Goal: Submit feedback/report problem: Provide input to the site owners about the experience or issues

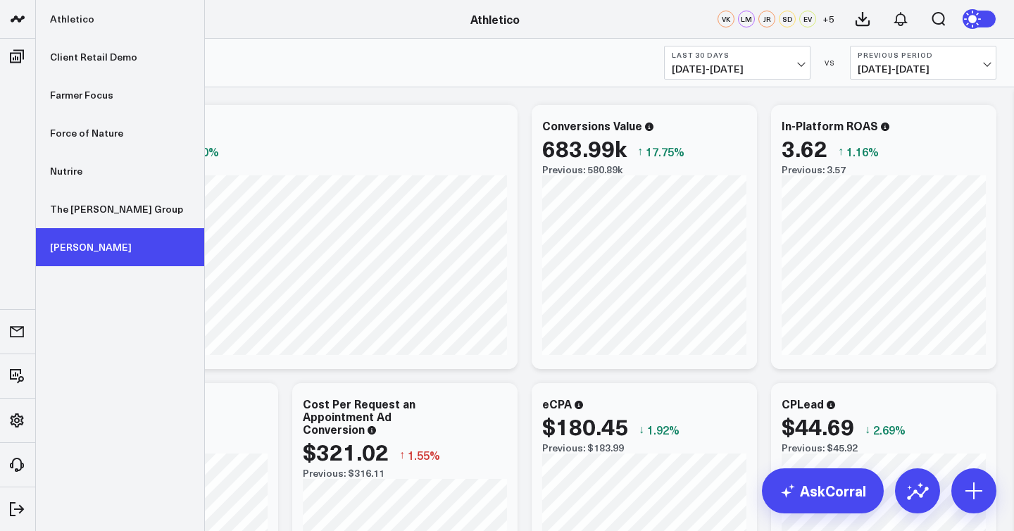
click at [92, 249] on link "[PERSON_NAME]" at bounding box center [120, 247] width 168 height 38
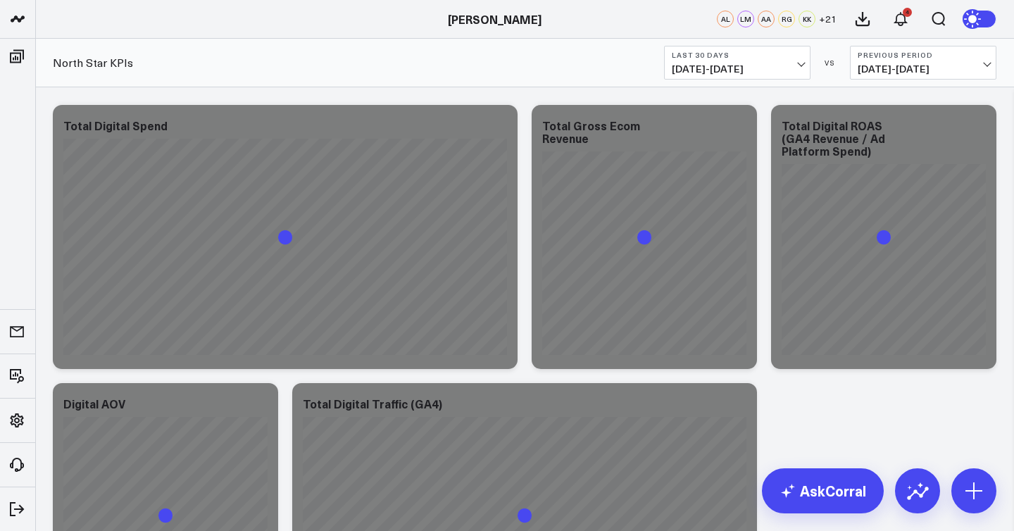
click at [756, 59] on button "Last 30 Days 07/13/25 - 08/11/25" at bounding box center [737, 63] width 146 height 34
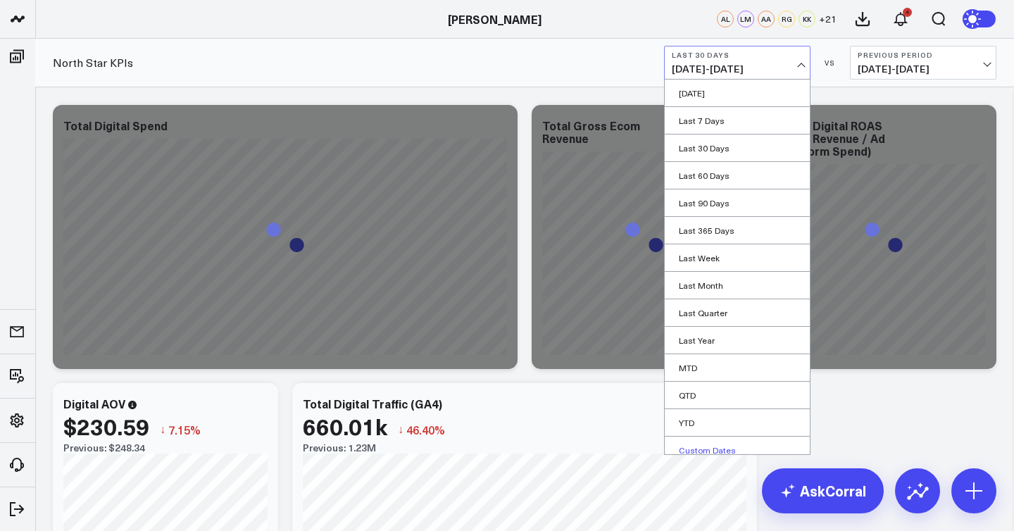
click at [710, 443] on link "Custom Dates" at bounding box center [737, 450] width 145 height 27
select select "7"
select select "2025"
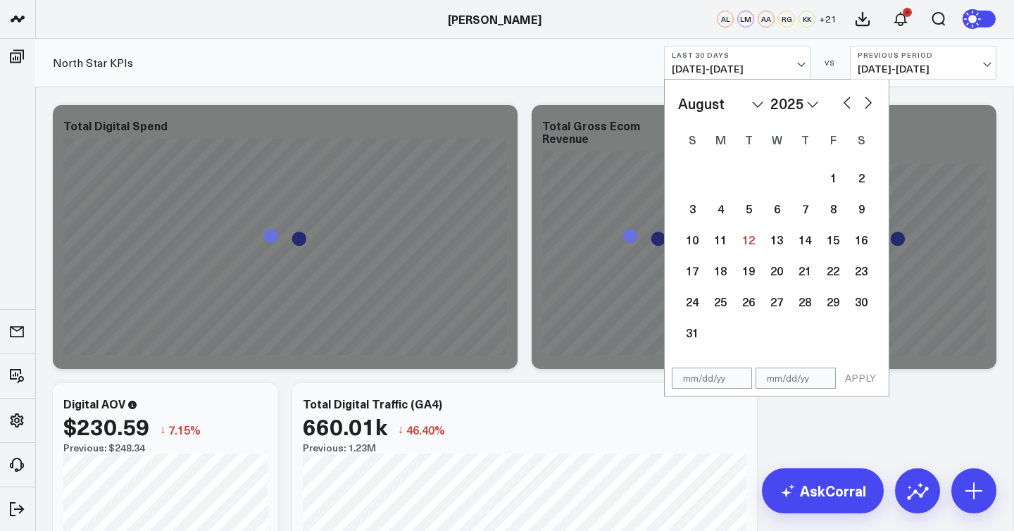
click at [842, 97] on button "button" at bounding box center [847, 101] width 14 height 17
select select "6"
select select "2025"
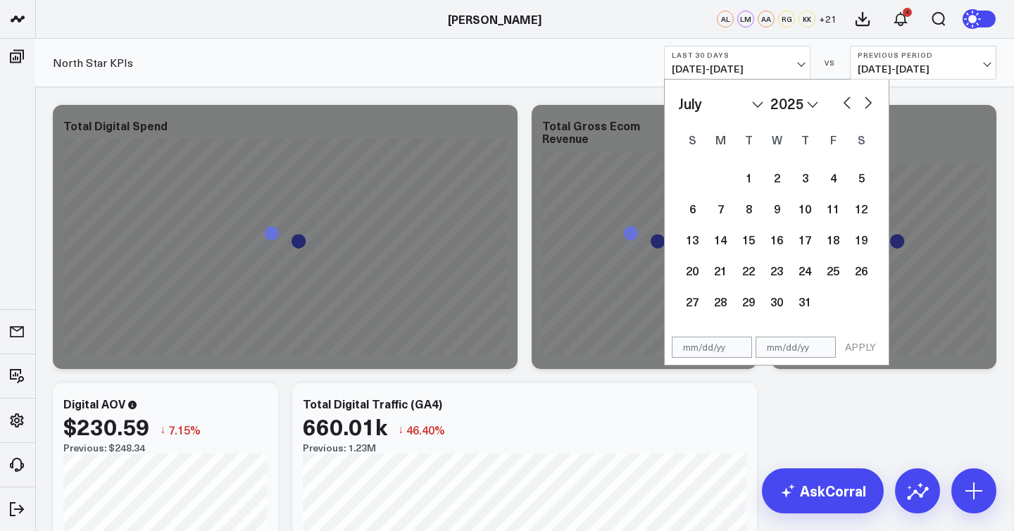
click at [842, 97] on button "button" at bounding box center [847, 101] width 14 height 17
select select "5"
select select "2025"
click at [842, 97] on button "button" at bounding box center [847, 101] width 14 height 17
select select "4"
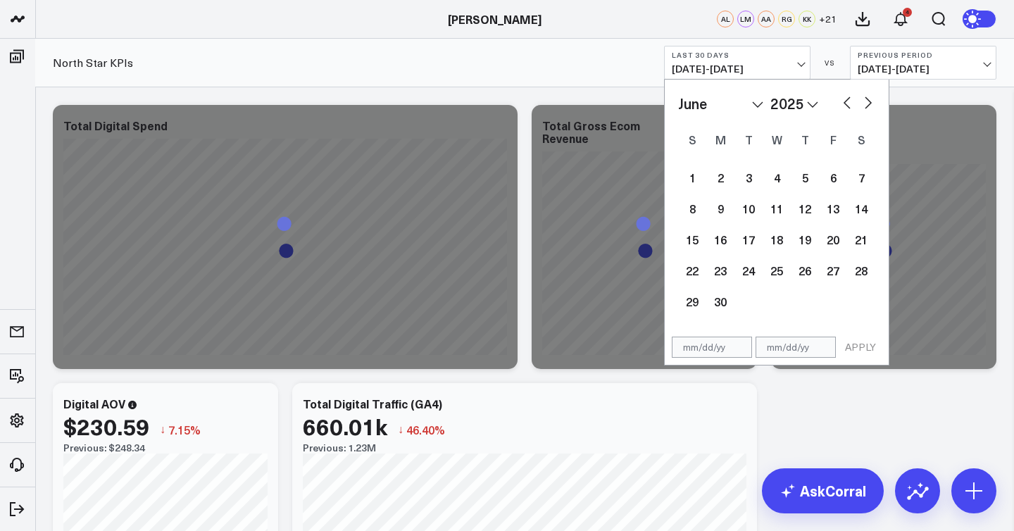
select select "2025"
click at [805, 187] on div "1" at bounding box center [805, 177] width 28 height 28
type input "[DATE]"
select select "4"
select select "2025"
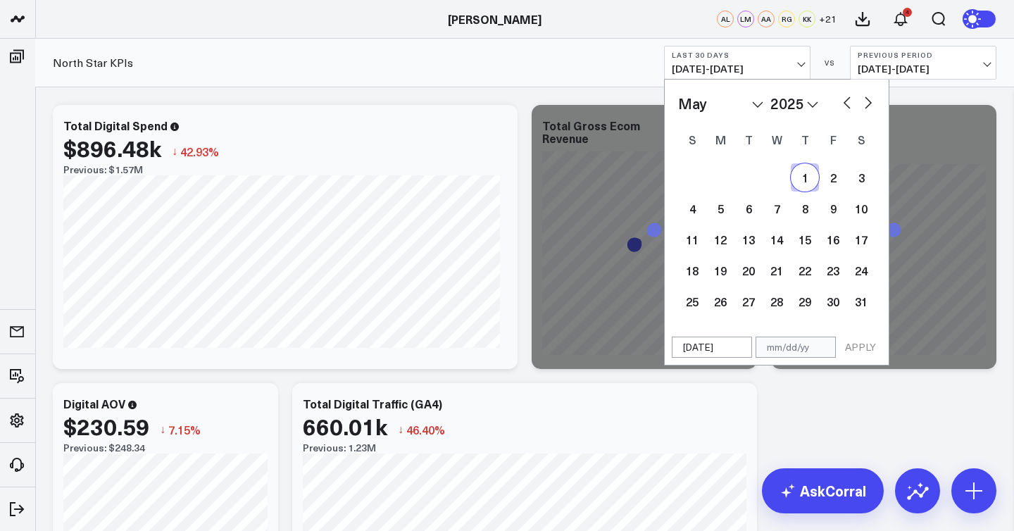
click at [867, 111] on div "January February March April May June July August September October November De…" at bounding box center [776, 103] width 197 height 21
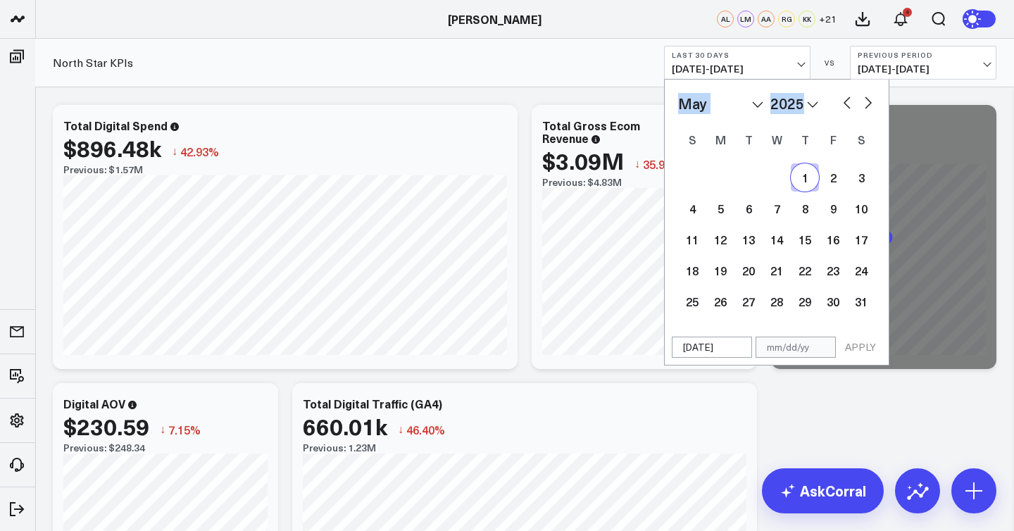
click at [868, 107] on button "button" at bounding box center [868, 101] width 14 height 17
select select "5"
select select "2025"
click at [868, 107] on button "button" at bounding box center [868, 101] width 14 height 17
select select "6"
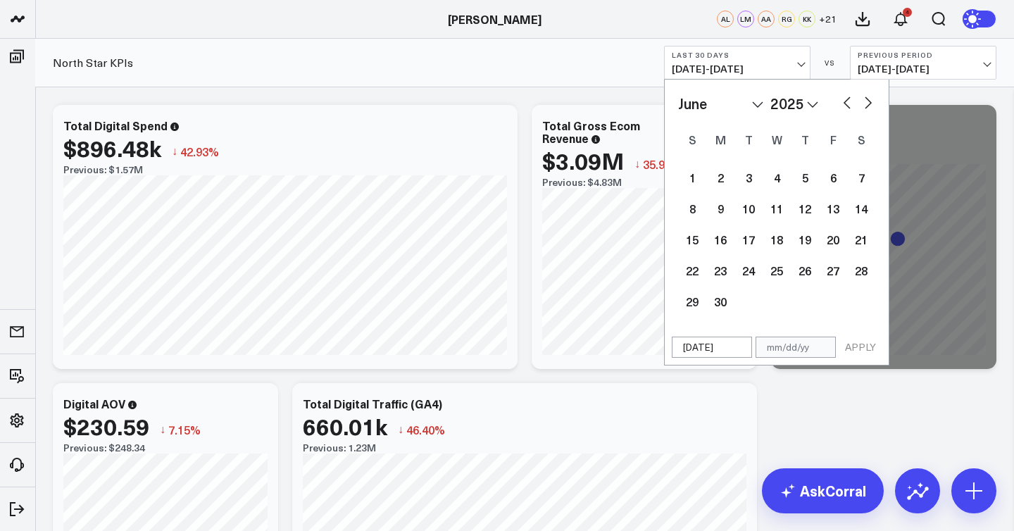
select select "2025"
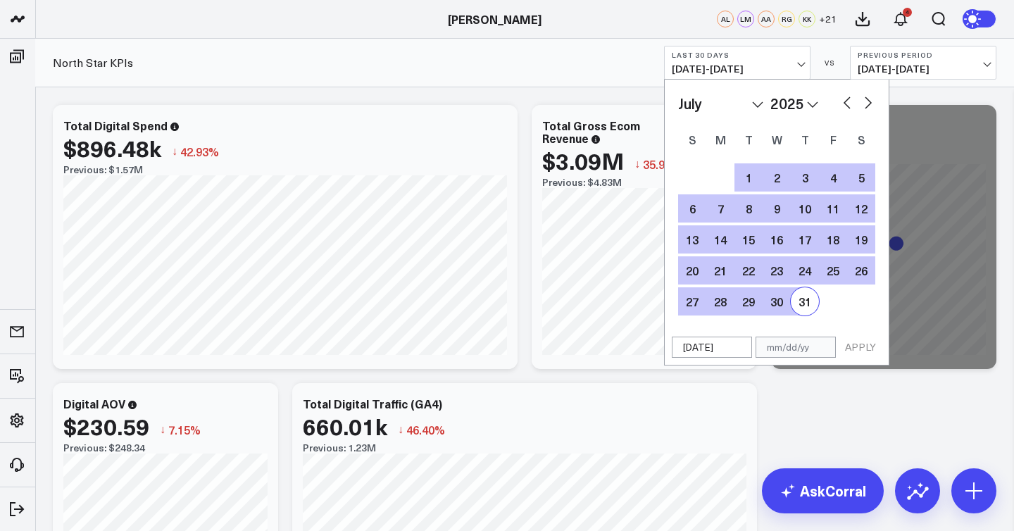
click at [807, 301] on div "31" at bounding box center [805, 301] width 28 height 28
type input "[DATE]"
select select "6"
select select "2025"
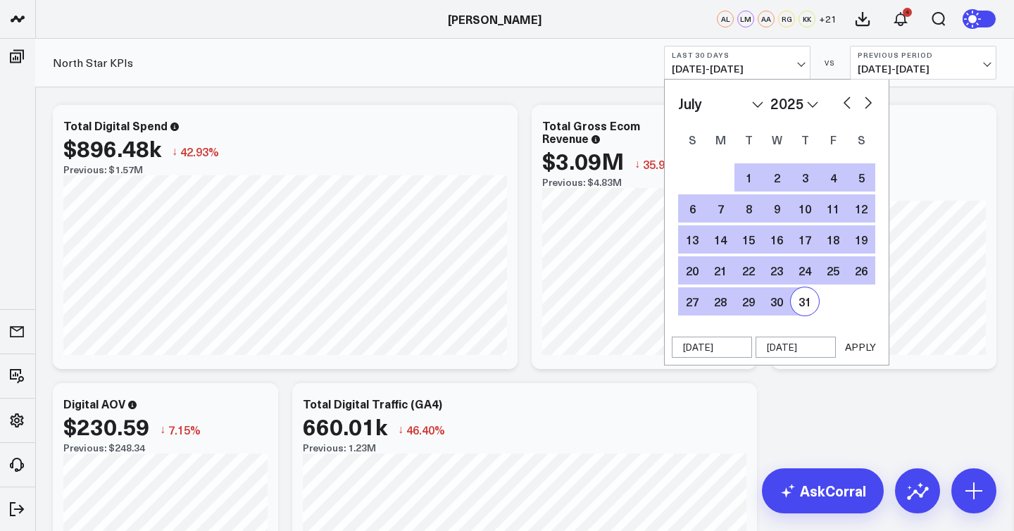
click at [861, 349] on button "APPLY" at bounding box center [860, 347] width 42 height 21
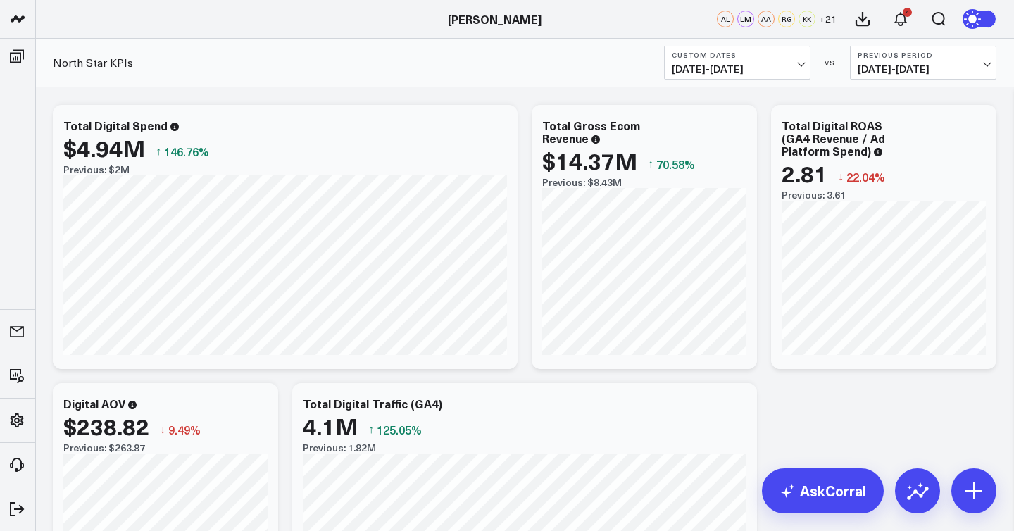
click at [926, 58] on b "Previous Period" at bounding box center [923, 55] width 131 height 8
click at [886, 150] on link "YoY" at bounding box center [923, 147] width 145 height 27
click at [500, 130] on icon at bounding box center [498, 127] width 17 height 17
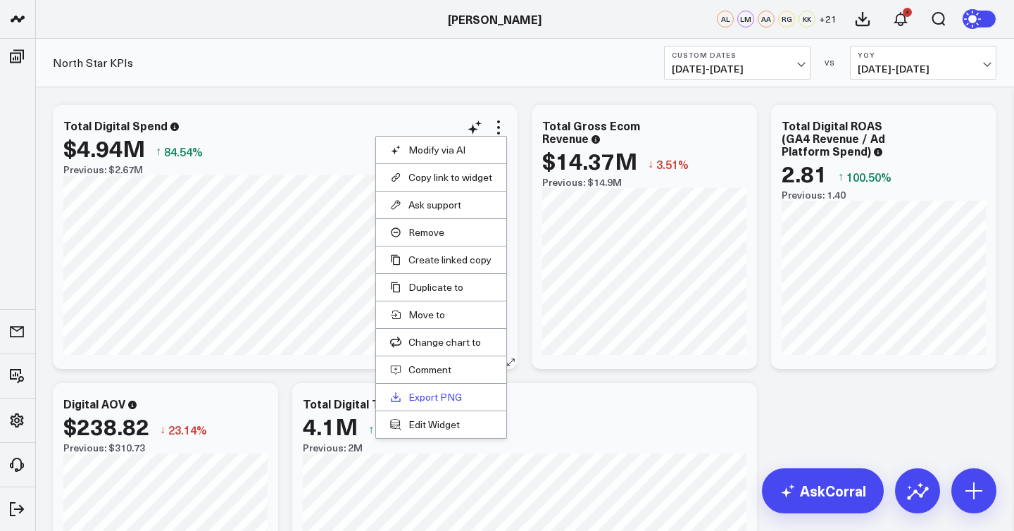
click at [451, 393] on link "Export PNG" at bounding box center [441, 397] width 102 height 13
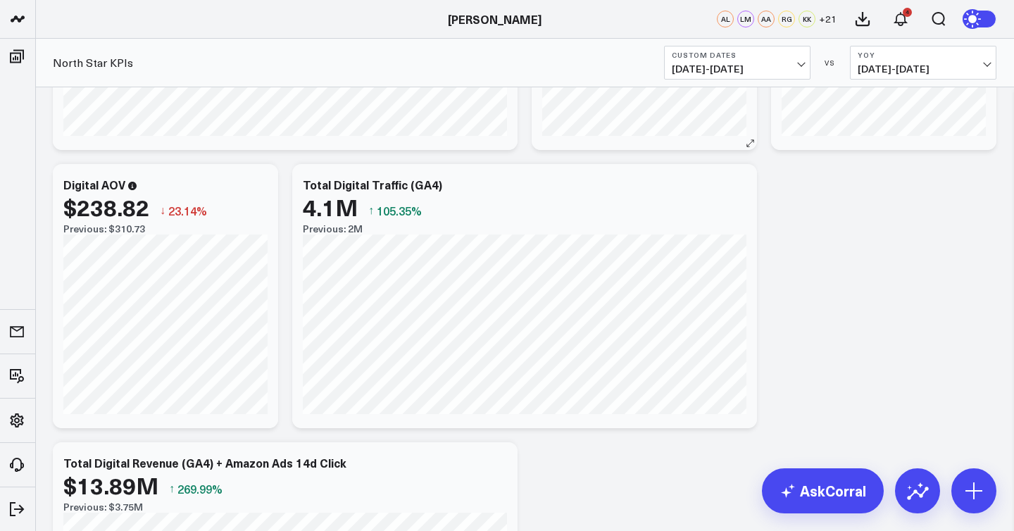
scroll to position [220, 0]
click at [740, 185] on icon at bounding box center [737, 185] width 17 height 17
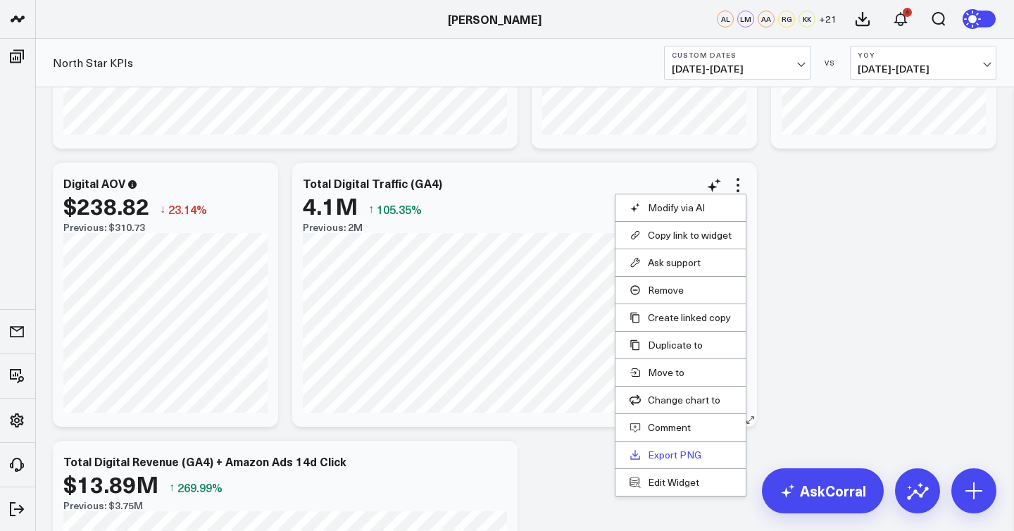
click at [674, 456] on link "Export PNG" at bounding box center [680, 455] width 102 height 13
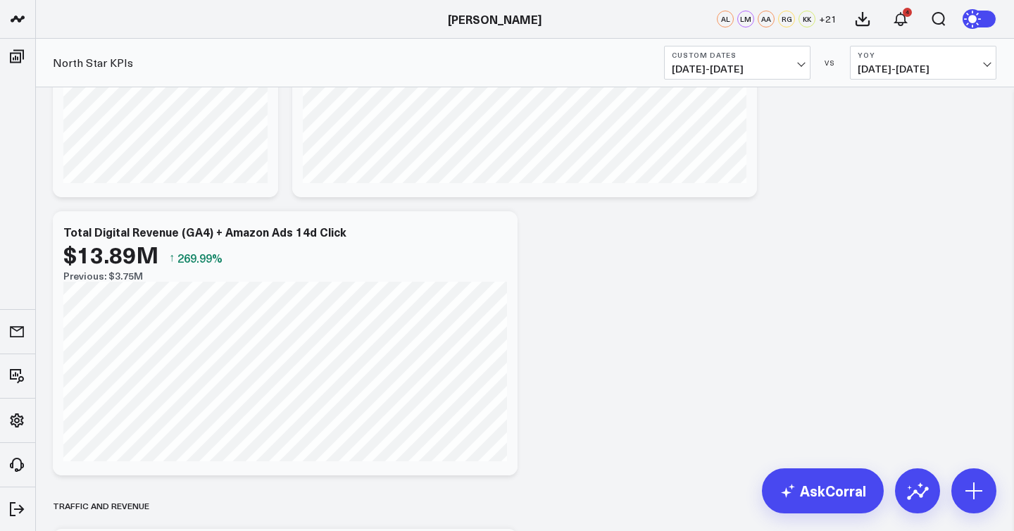
scroll to position [464, 0]
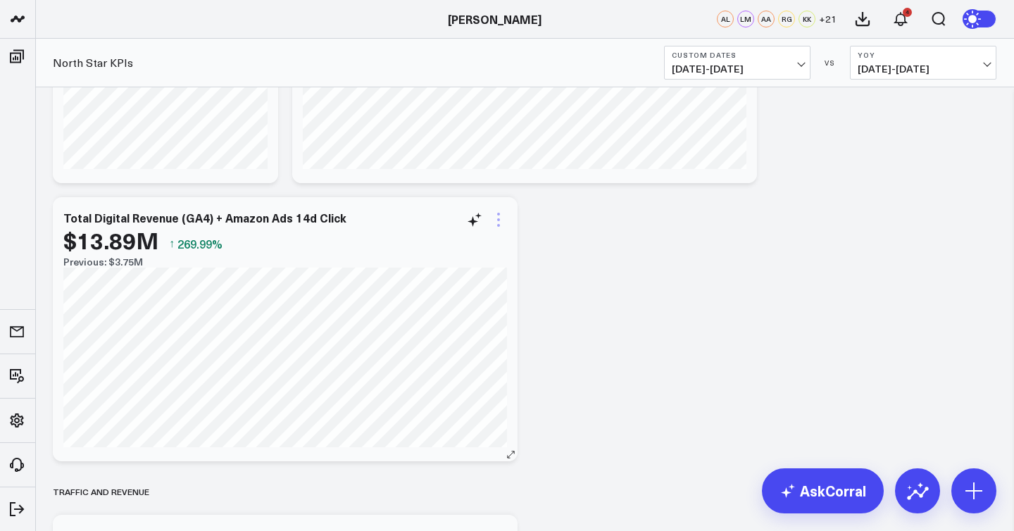
click at [501, 219] on icon at bounding box center [498, 219] width 17 height 17
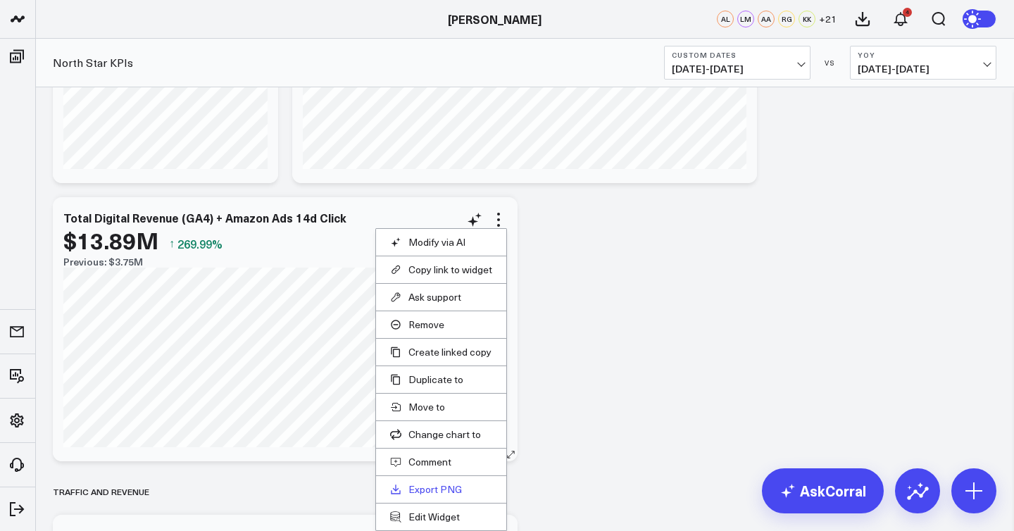
click at [447, 483] on link "Export PNG" at bounding box center [441, 489] width 102 height 13
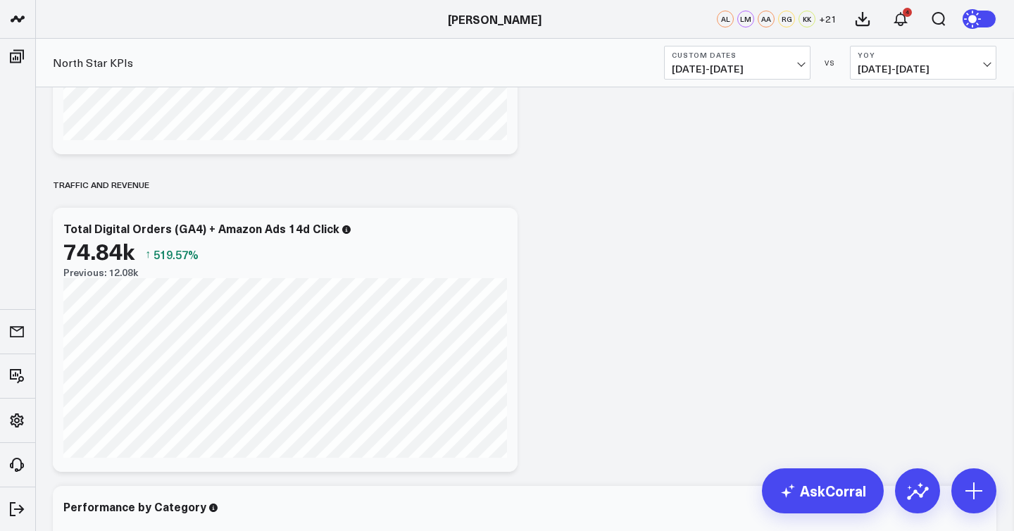
scroll to position [803, 0]
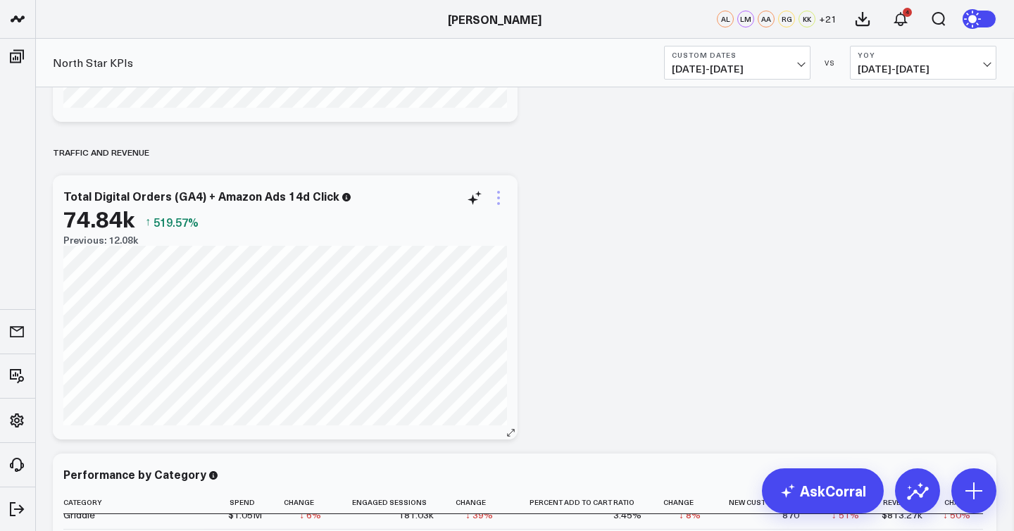
click at [501, 201] on icon at bounding box center [498, 197] width 17 height 17
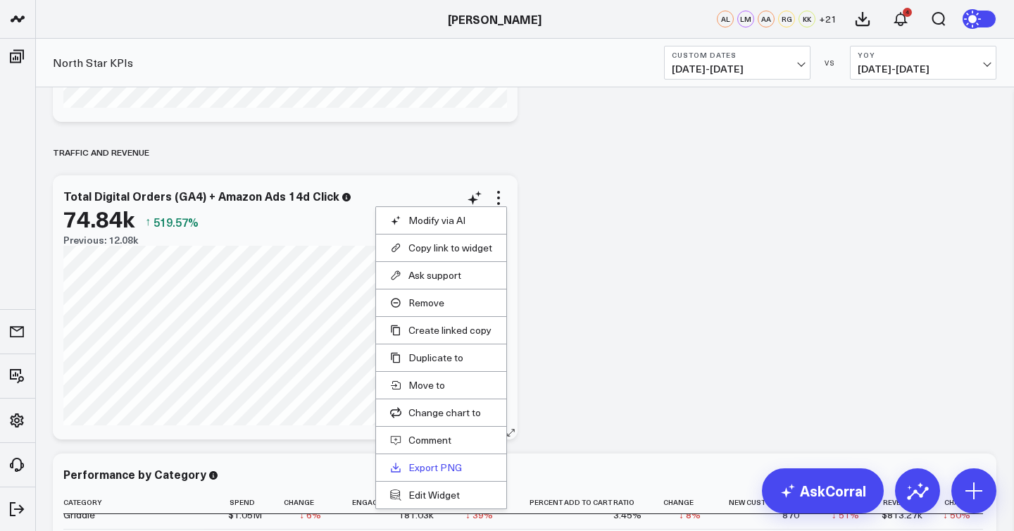
click at [453, 461] on link "Export PNG" at bounding box center [441, 467] width 102 height 13
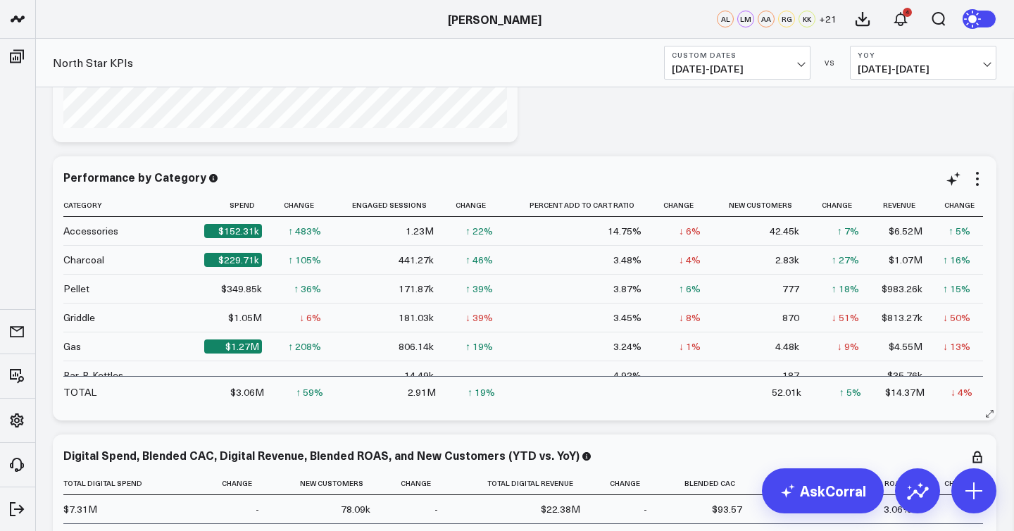
scroll to position [1098, 0]
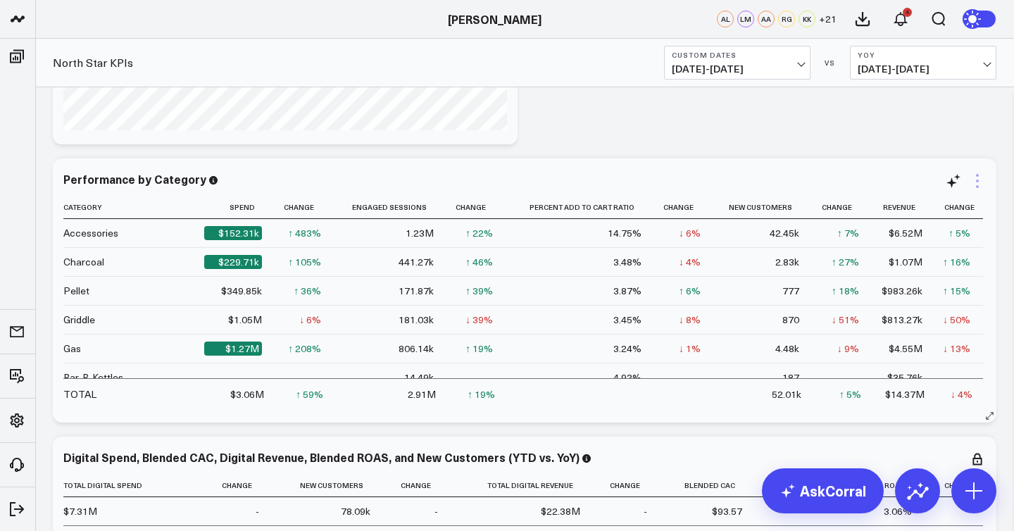
click at [974, 187] on icon at bounding box center [977, 181] width 17 height 17
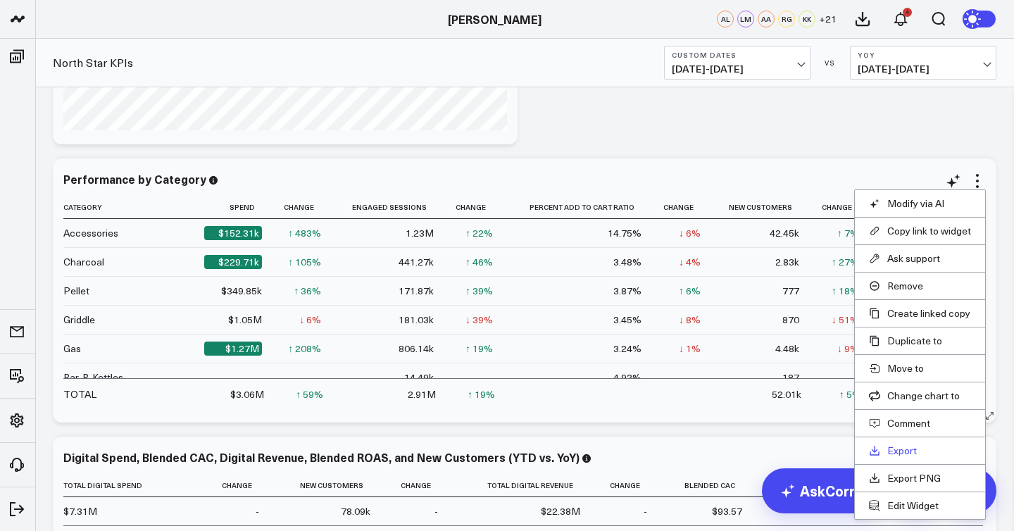
click at [905, 450] on link "Export" at bounding box center [920, 450] width 102 height 13
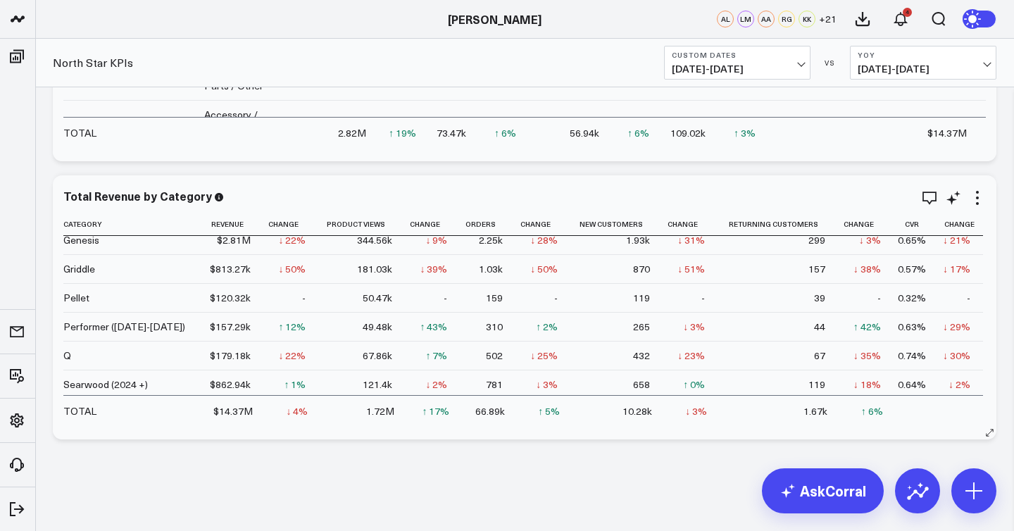
scroll to position [244, 0]
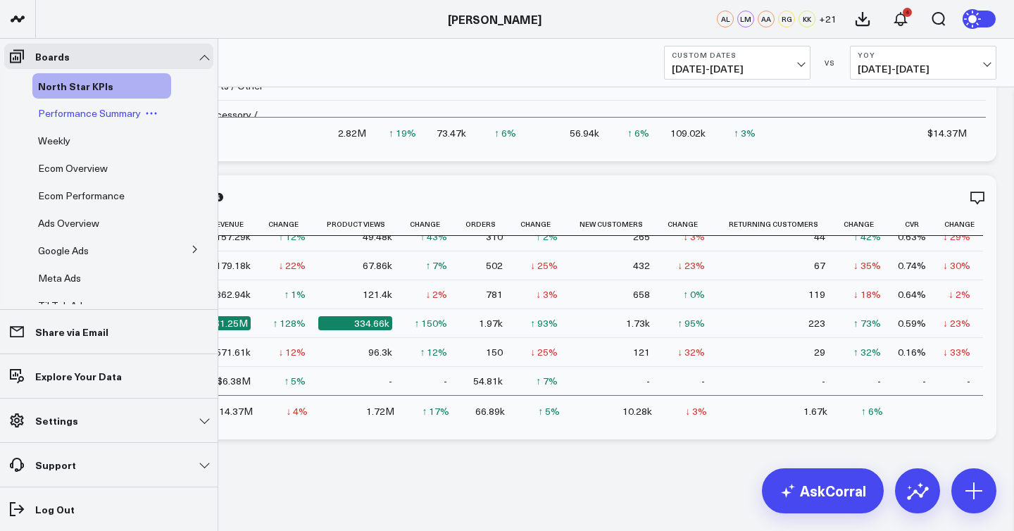
click at [108, 114] on span "Performance Summary" at bounding box center [89, 112] width 103 height 13
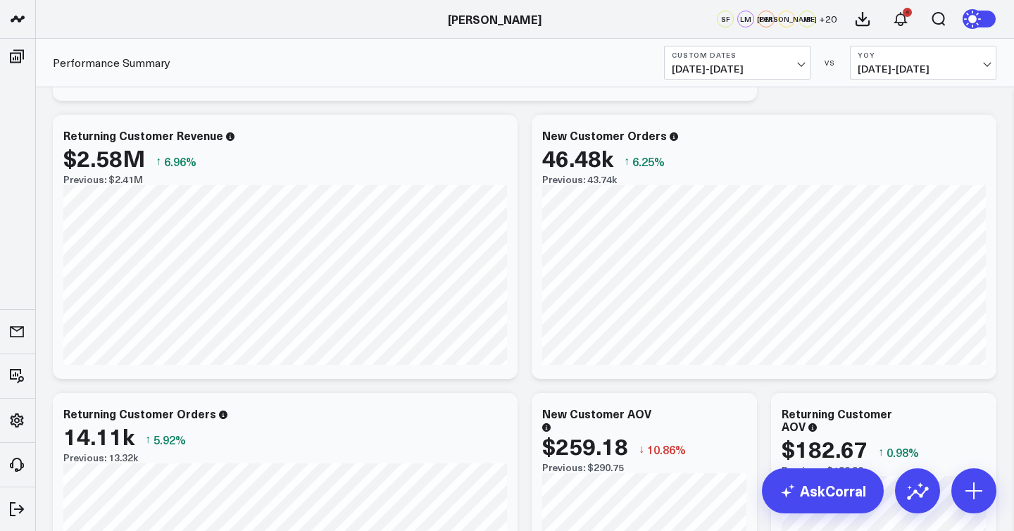
scroll to position [1461, 0]
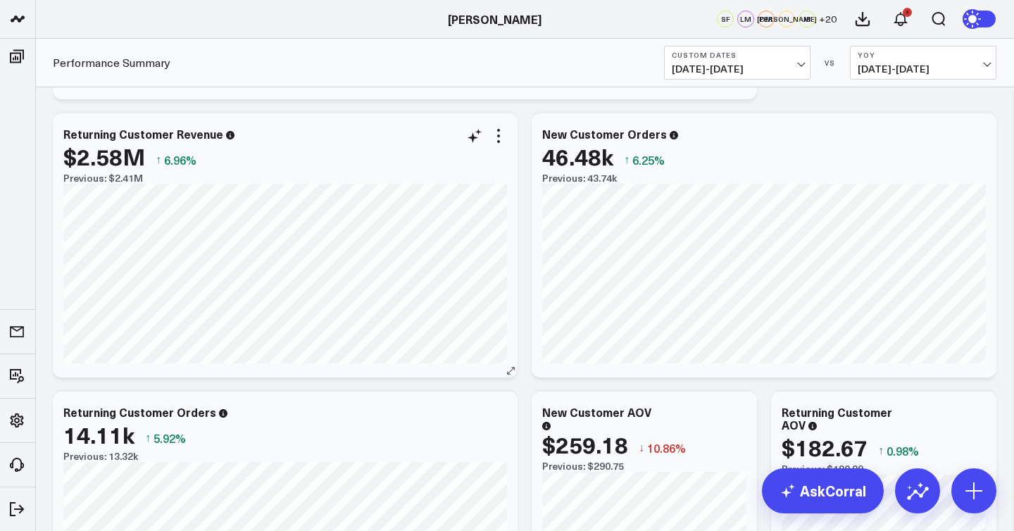
click at [503, 146] on div "$2.58M ↑ 6.96%" at bounding box center [285, 156] width 444 height 25
click at [499, 137] on icon at bounding box center [498, 135] width 17 height 17
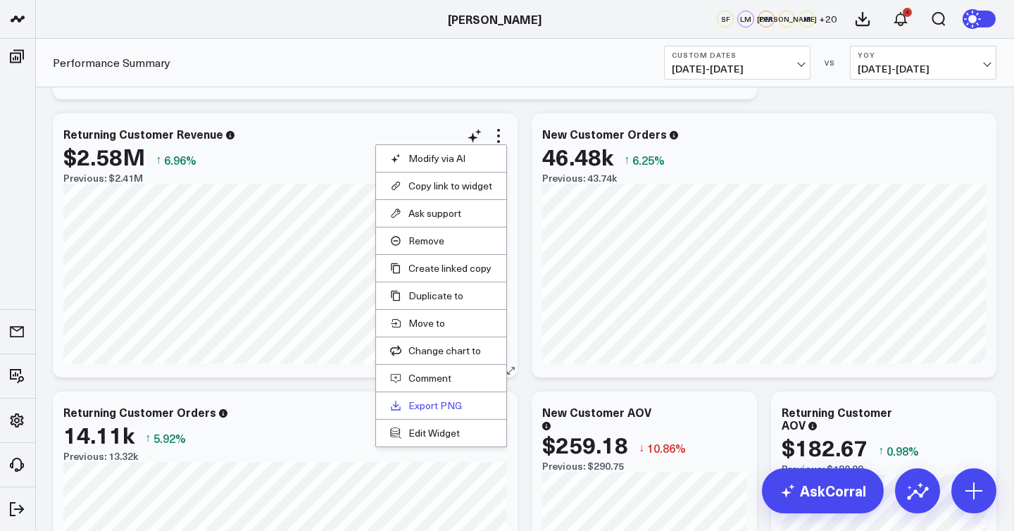
click at [453, 405] on link "Export PNG" at bounding box center [441, 405] width 102 height 13
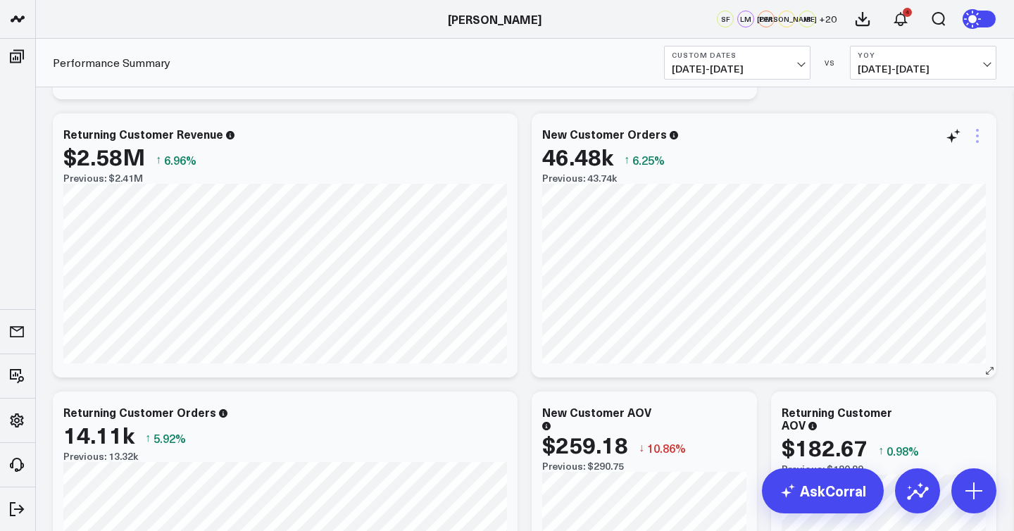
click at [978, 143] on icon at bounding box center [977, 135] width 17 height 17
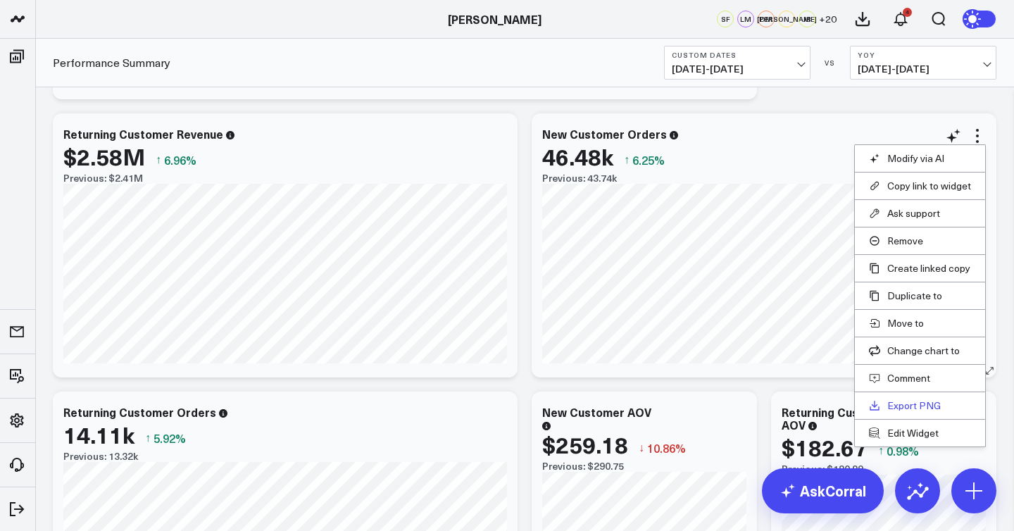
click at [909, 401] on link "Export PNG" at bounding box center [920, 405] width 102 height 13
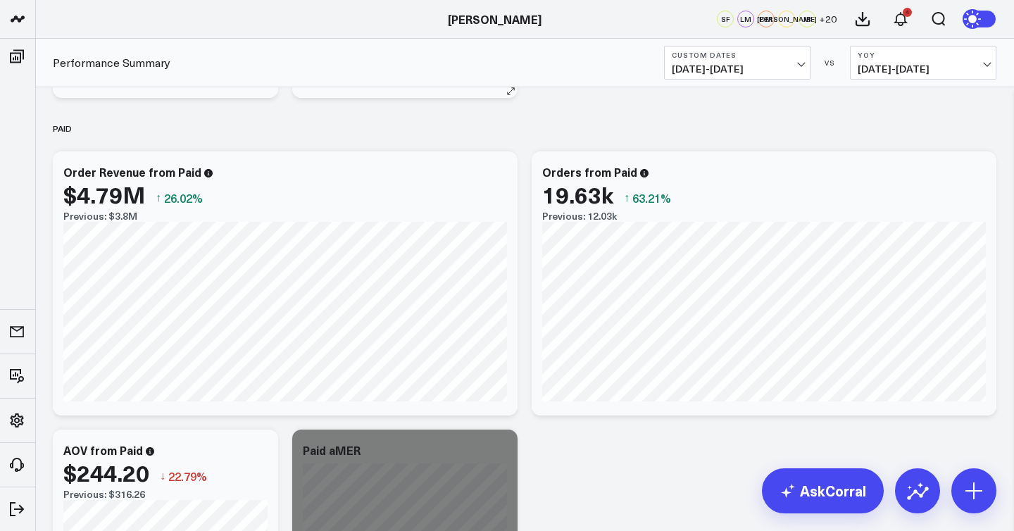
scroll to position [2300, 0]
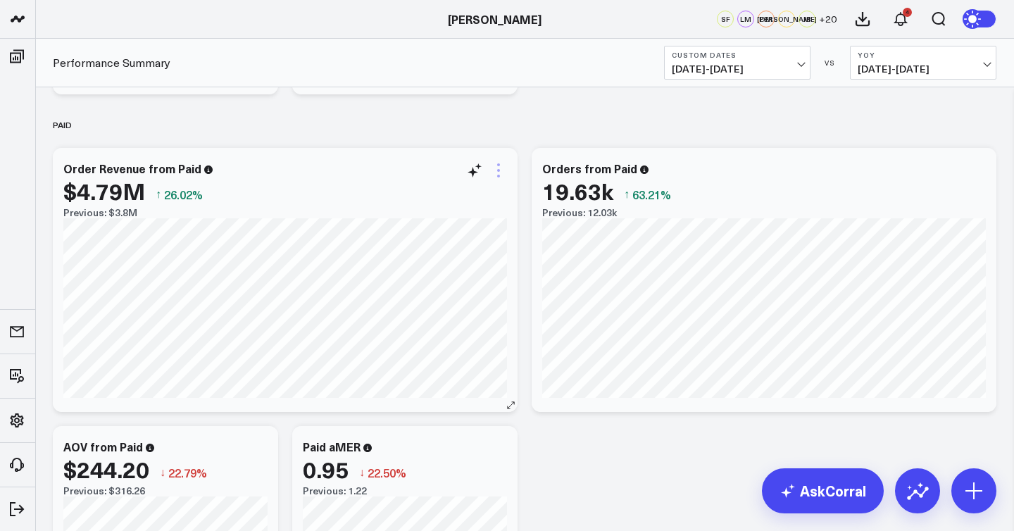
click at [500, 170] on icon at bounding box center [498, 170] width 17 height 17
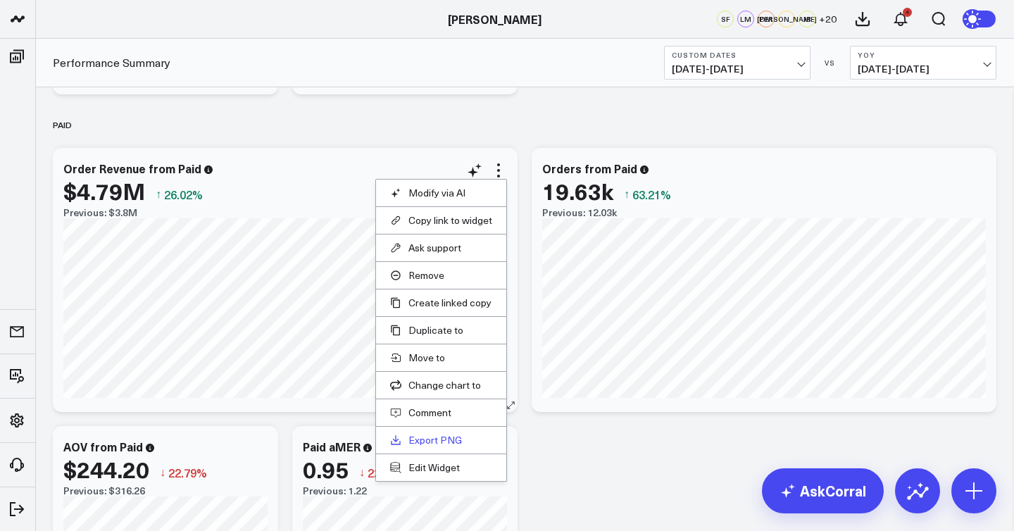
click at [459, 444] on link "Export PNG" at bounding box center [441, 440] width 102 height 13
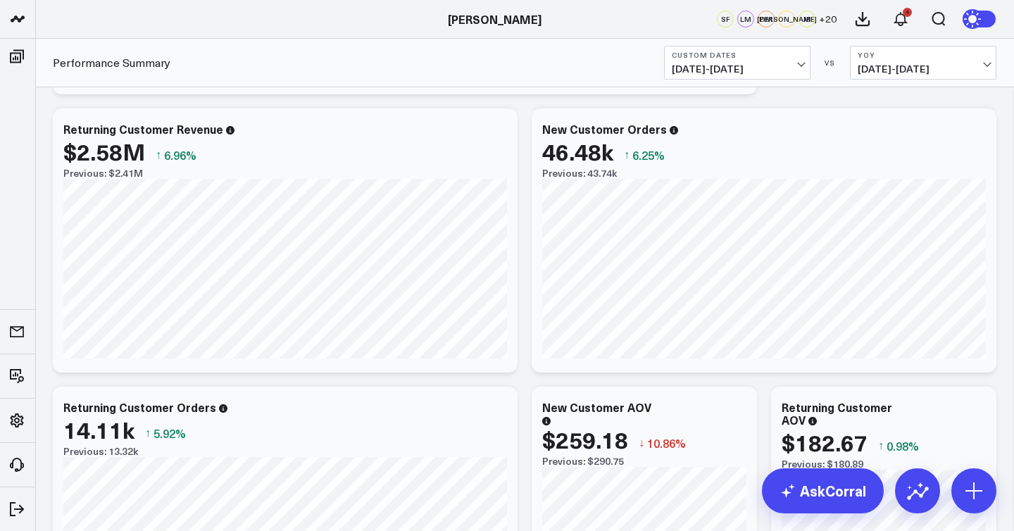
scroll to position [1465, 0]
click at [499, 137] on icon at bounding box center [498, 137] width 3 height 3
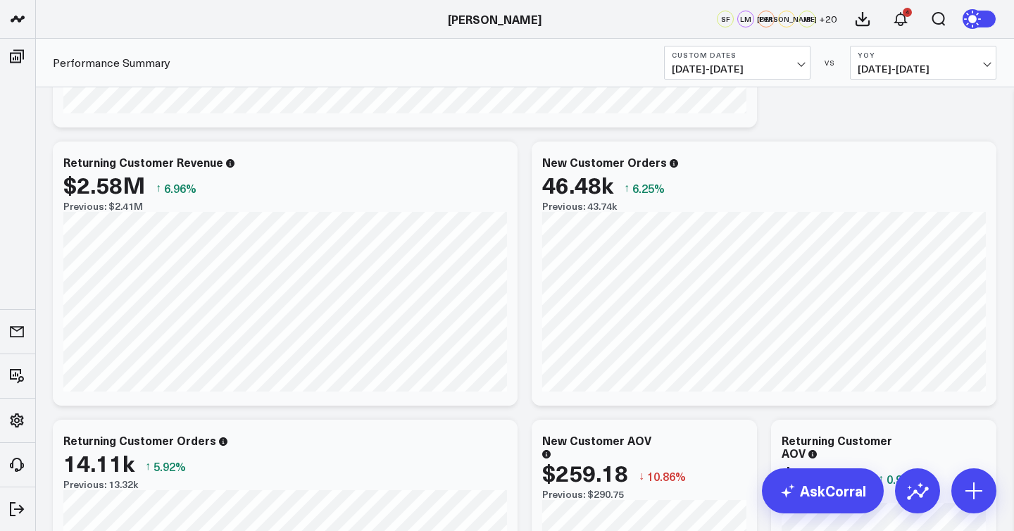
scroll to position [1434, 0]
click at [975, 162] on icon at bounding box center [977, 162] width 17 height 17
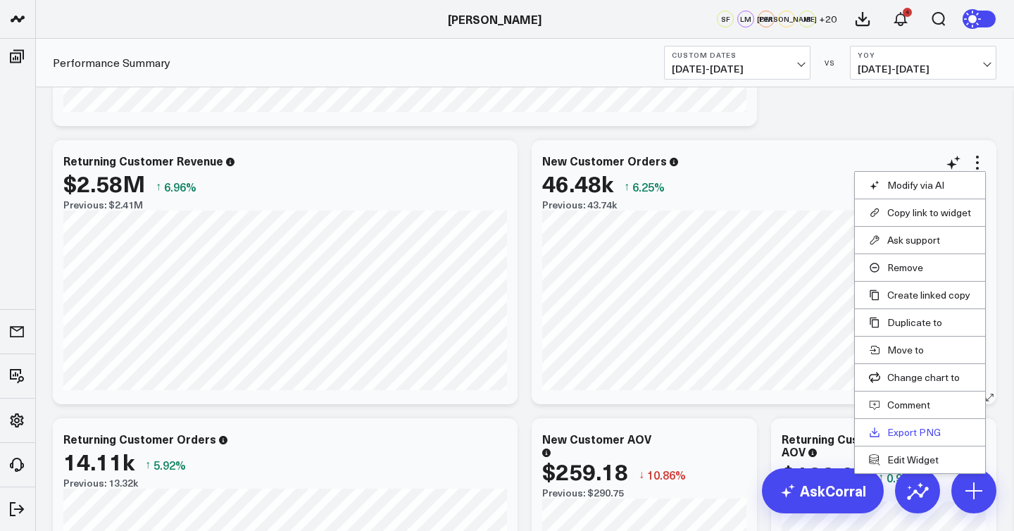
click at [905, 433] on link "Export PNG" at bounding box center [920, 432] width 102 height 13
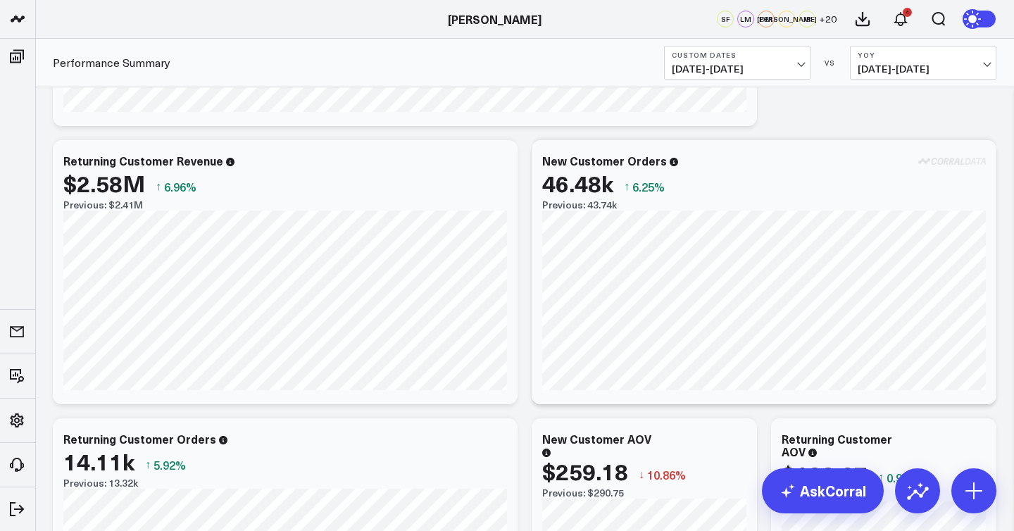
scroll to position [0, 0]
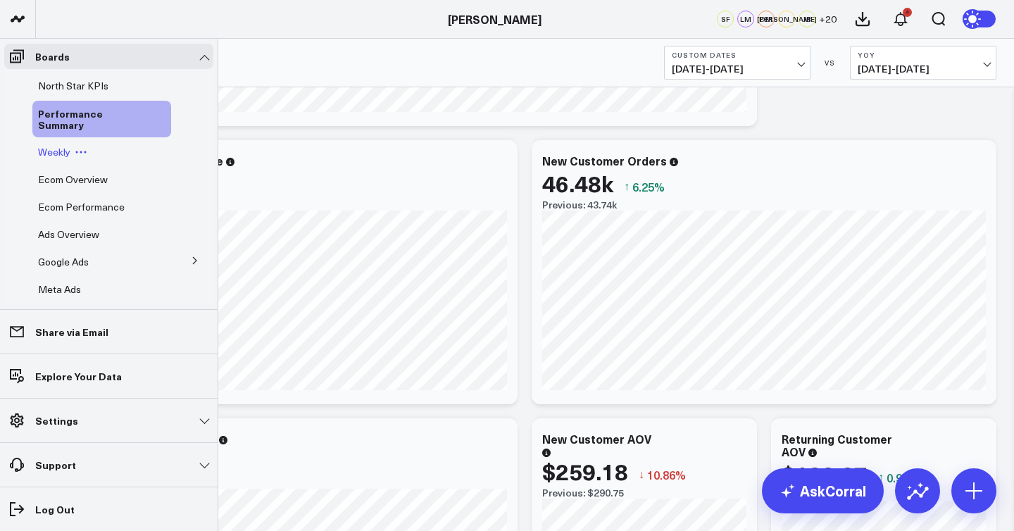
click at [63, 152] on span "Weekly" at bounding box center [54, 151] width 32 height 13
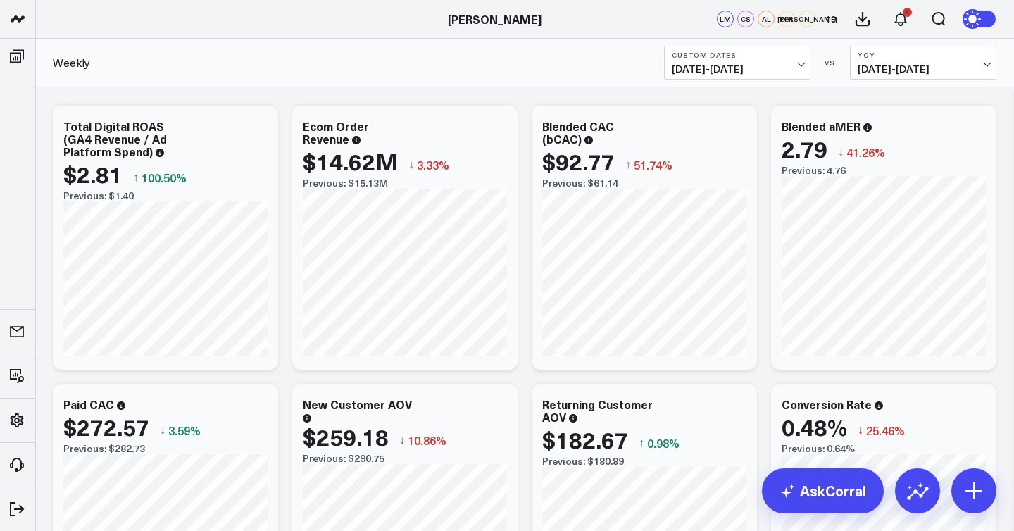
scroll to position [946, 0]
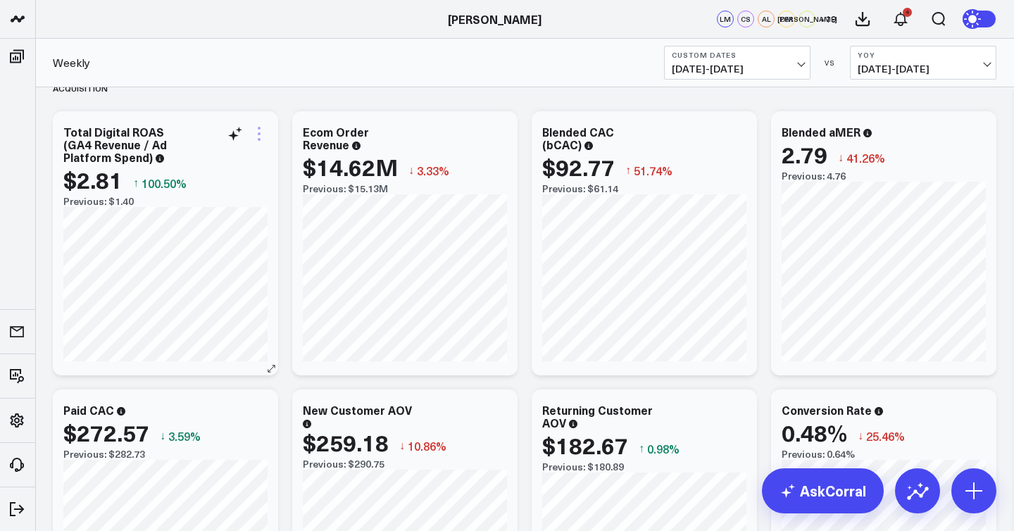
click at [261, 132] on icon at bounding box center [259, 133] width 17 height 17
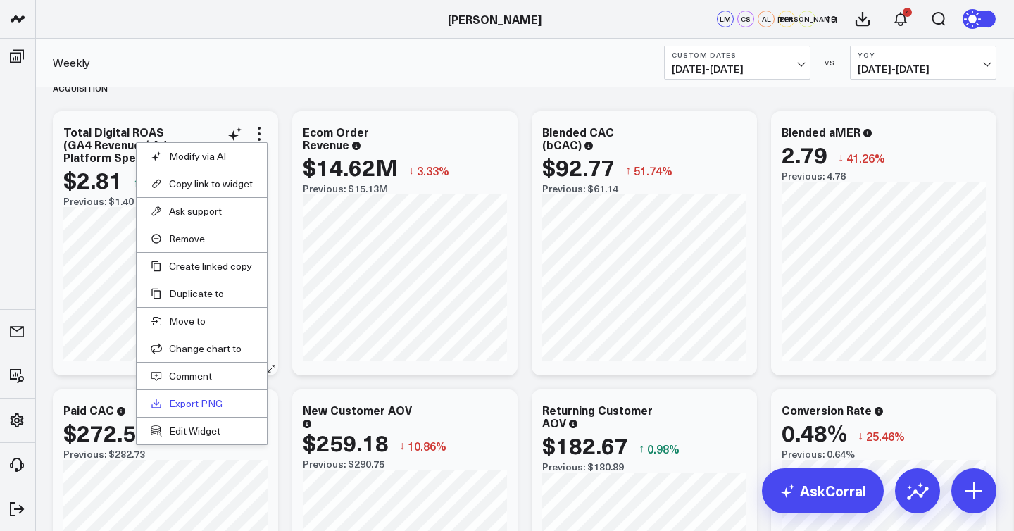
click at [211, 406] on link "Export PNG" at bounding box center [202, 403] width 102 height 13
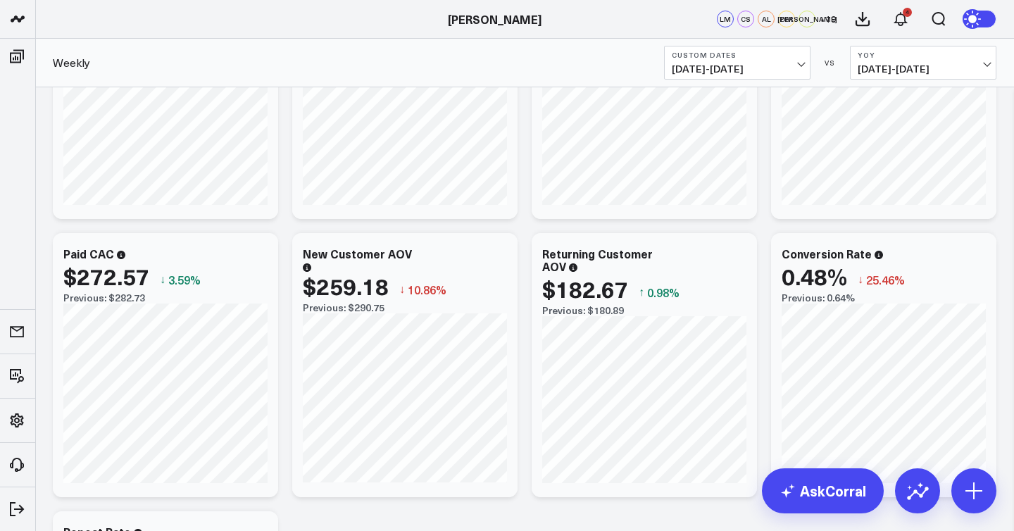
scroll to position [1104, 0]
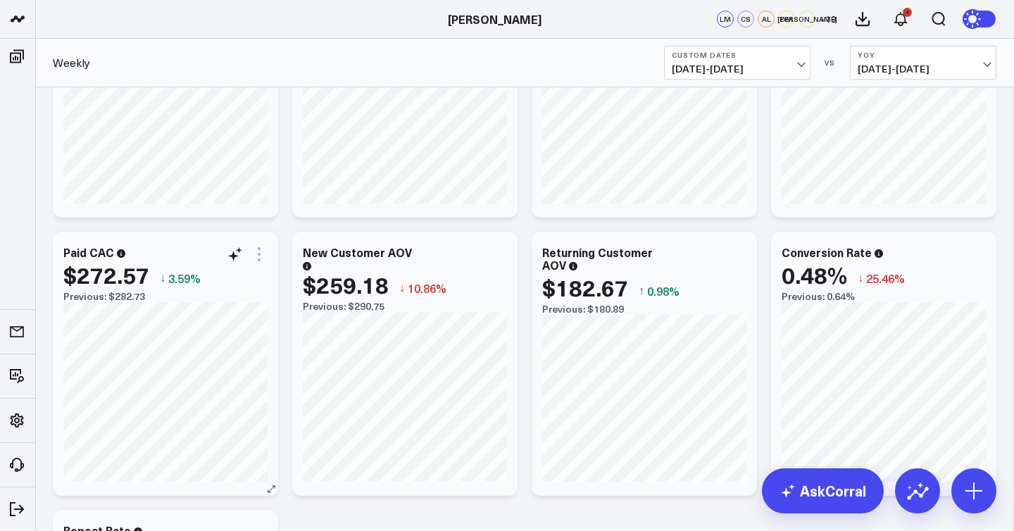
click at [265, 258] on icon at bounding box center [259, 254] width 17 height 17
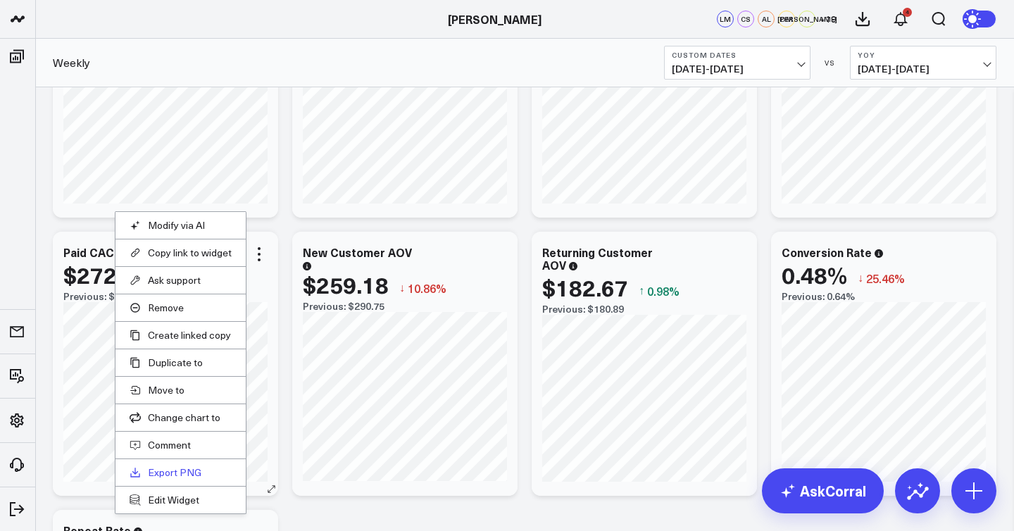
click at [172, 470] on link "Export PNG" at bounding box center [181, 472] width 102 height 13
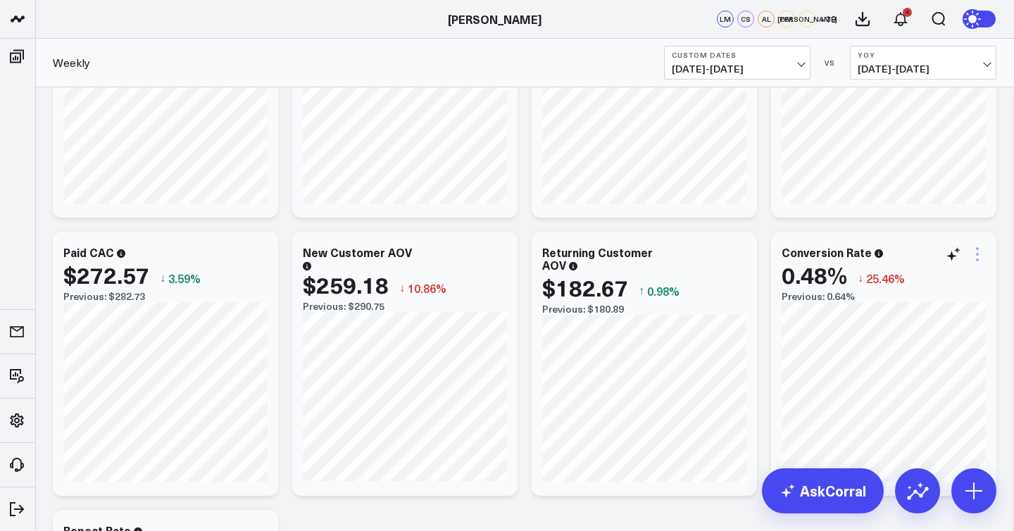
click at [982, 259] on icon at bounding box center [977, 254] width 17 height 17
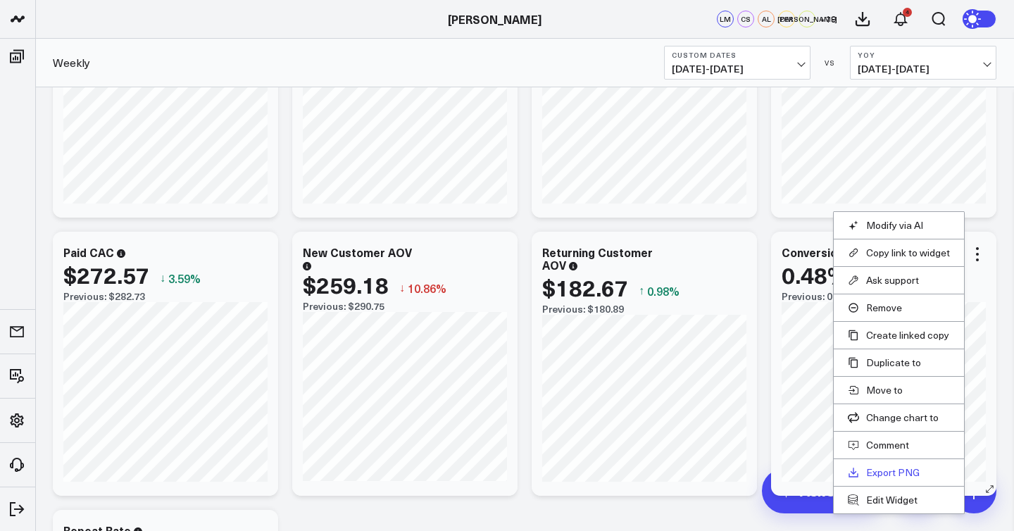
click at [877, 474] on link "Export PNG" at bounding box center [899, 472] width 102 height 13
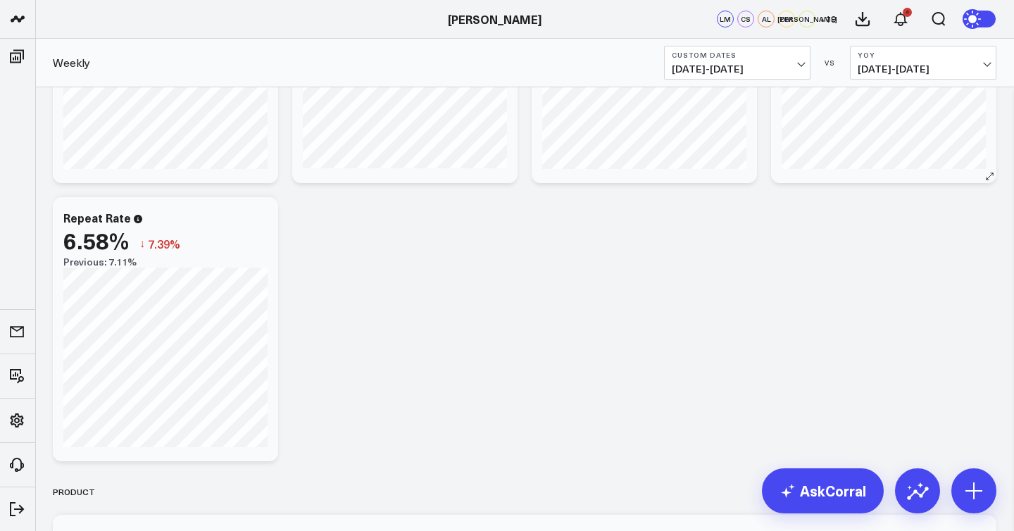
scroll to position [1420, 0]
click at [261, 220] on icon at bounding box center [259, 216] width 17 height 17
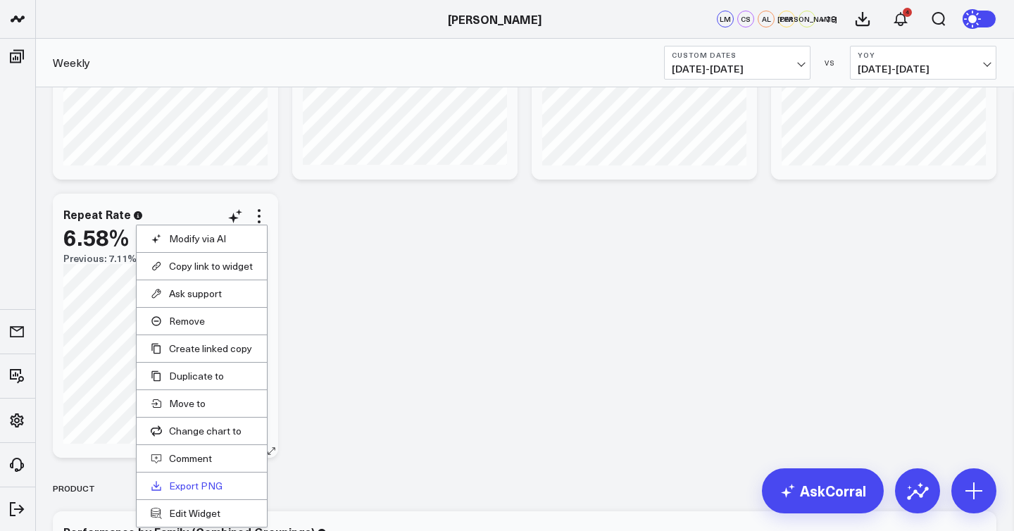
click at [204, 488] on link "Export PNG" at bounding box center [202, 485] width 102 height 13
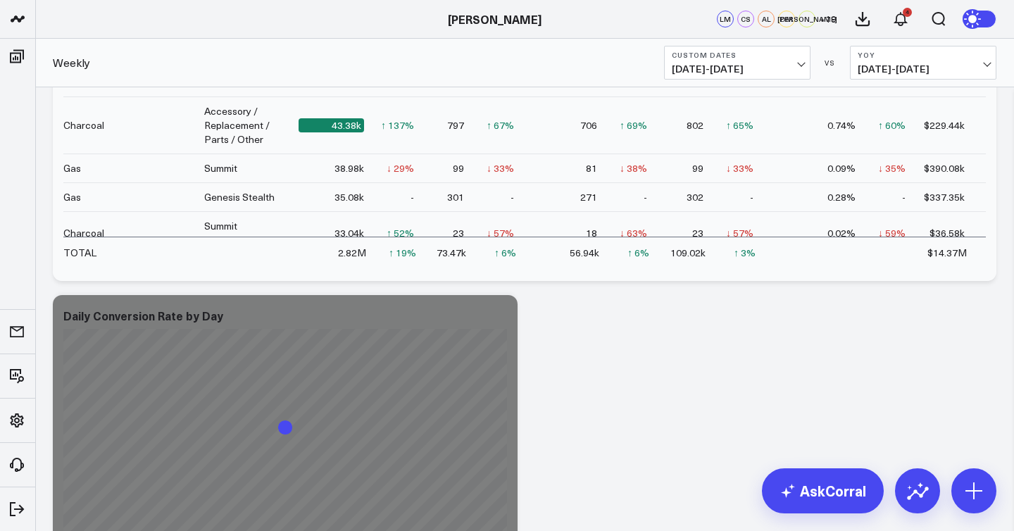
scroll to position [2312, 0]
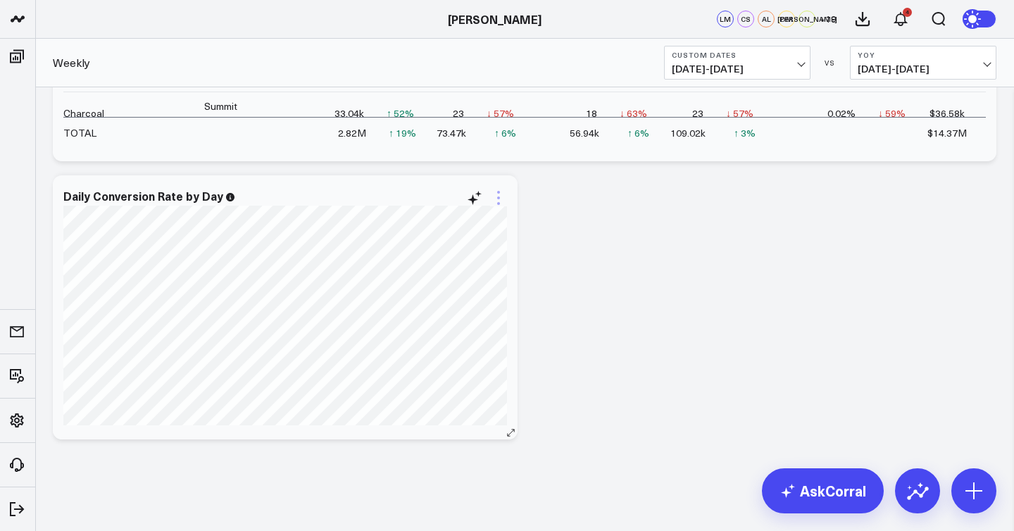
click at [499, 194] on icon at bounding box center [498, 197] width 17 height 17
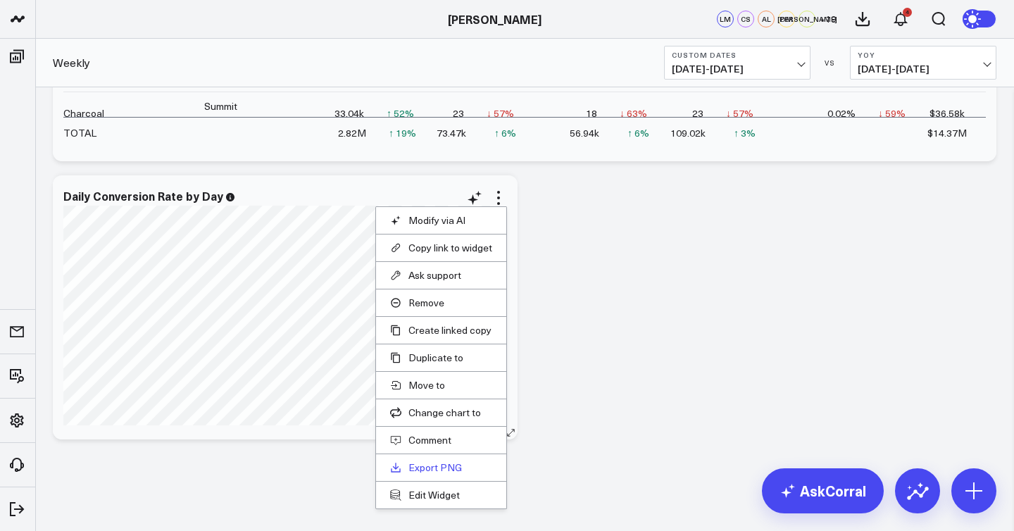
click at [437, 463] on link "Export PNG" at bounding box center [441, 467] width 102 height 13
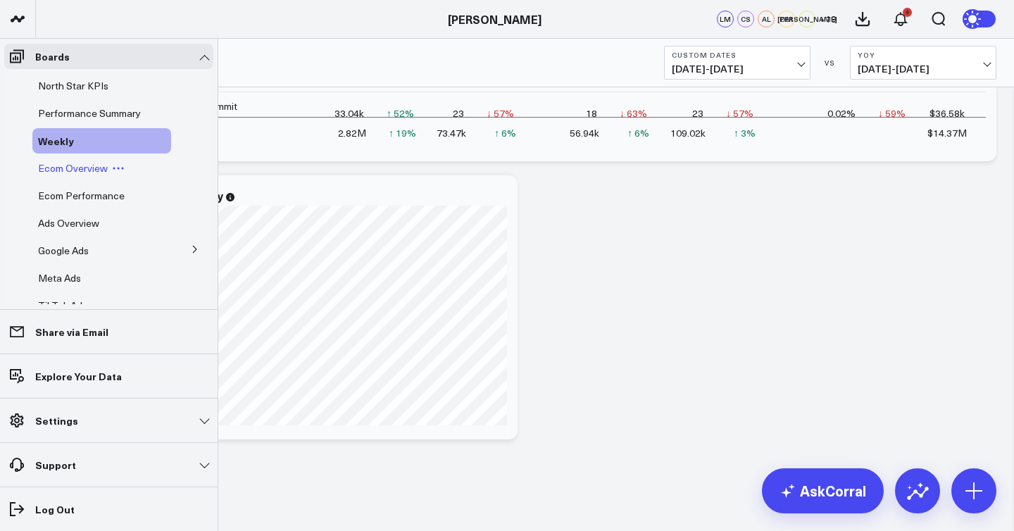
click at [90, 171] on span "Ecom Overview" at bounding box center [73, 167] width 70 height 13
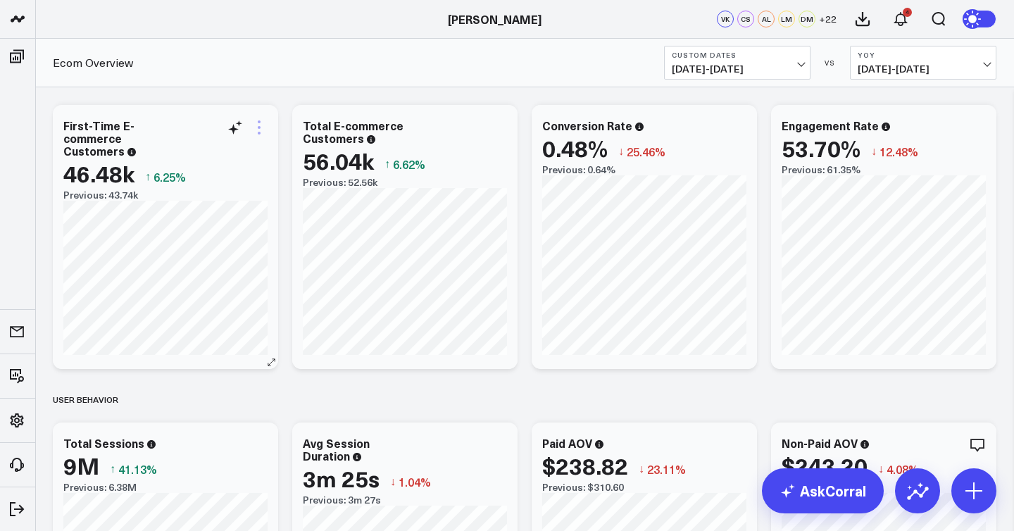
click at [262, 130] on icon at bounding box center [259, 127] width 17 height 17
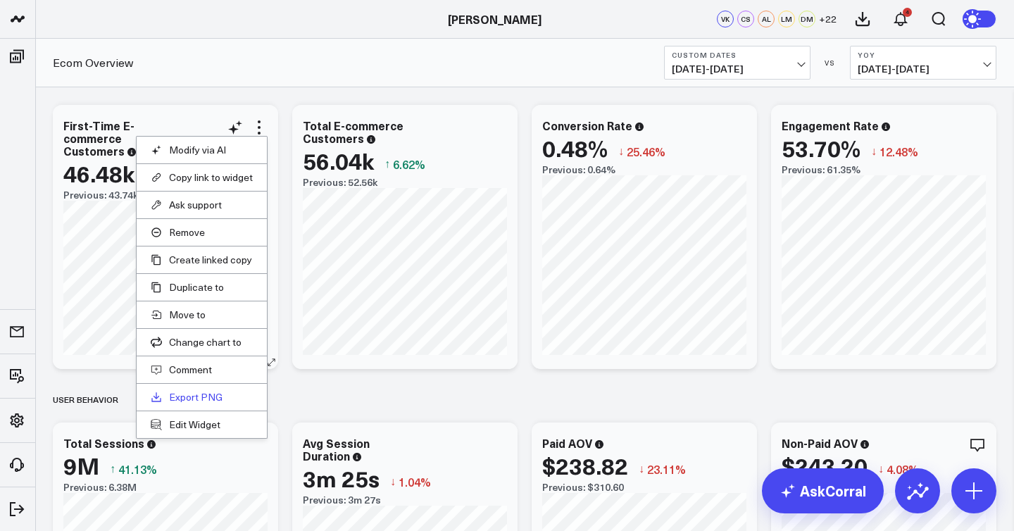
click at [213, 397] on link "Export PNG" at bounding box center [202, 397] width 102 height 13
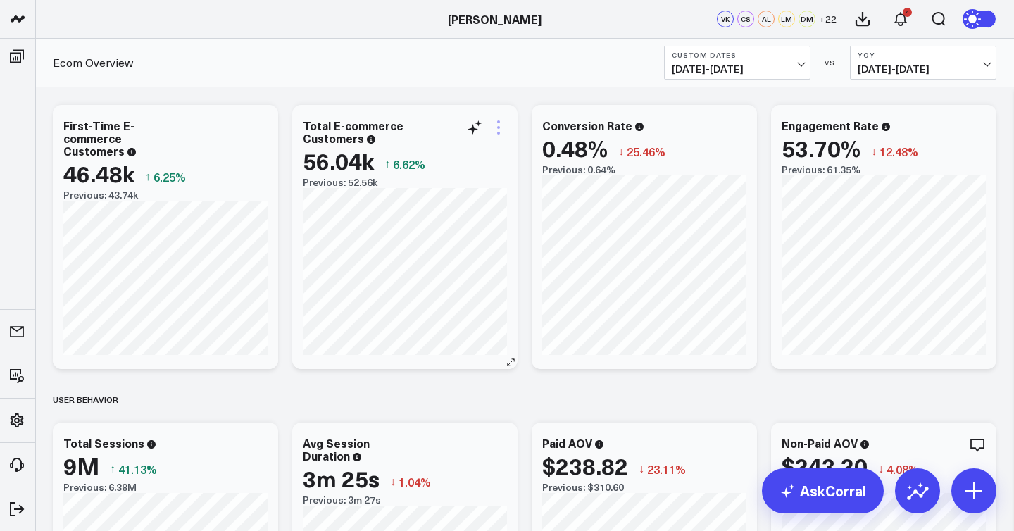
click at [499, 135] on icon at bounding box center [498, 127] width 17 height 17
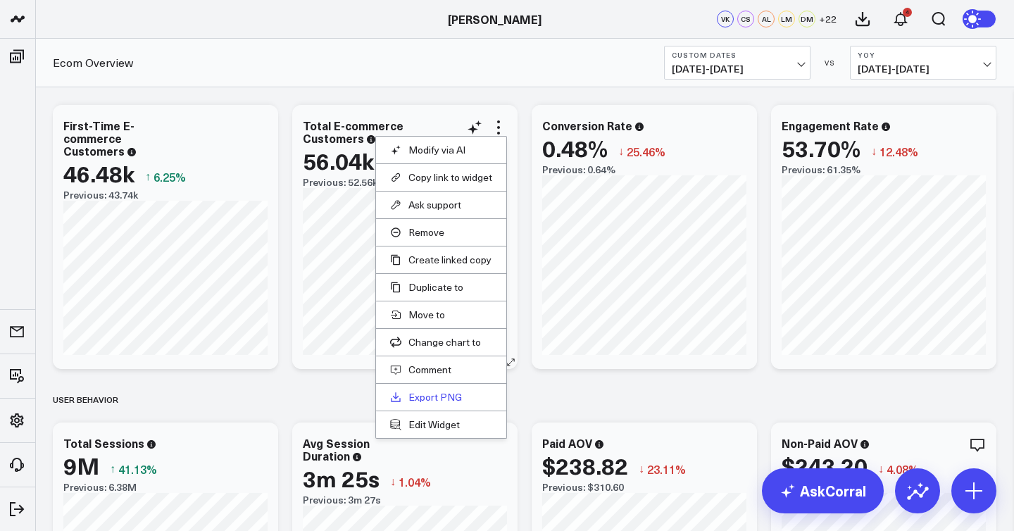
click at [445, 396] on link "Export PNG" at bounding box center [441, 397] width 102 height 13
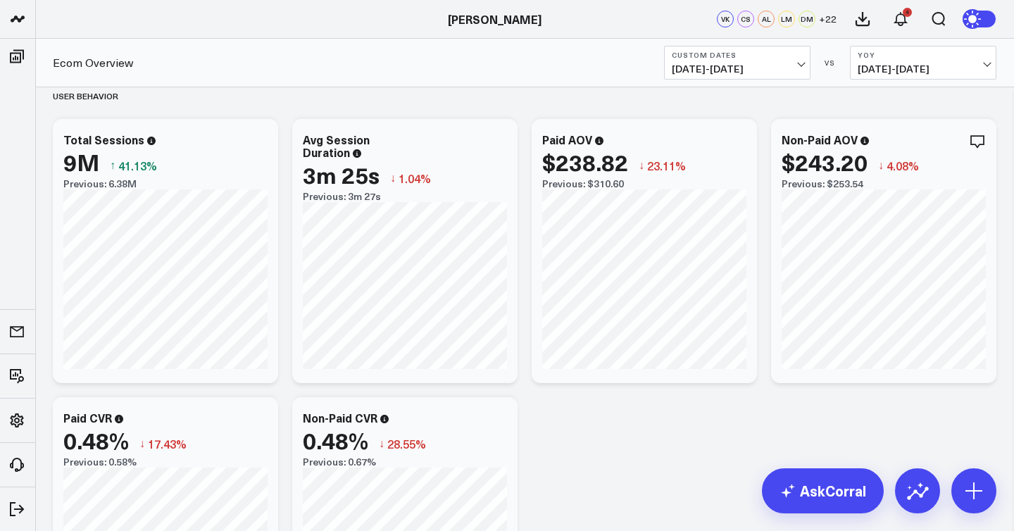
scroll to position [304, 0]
click at [261, 144] on icon at bounding box center [259, 140] width 17 height 17
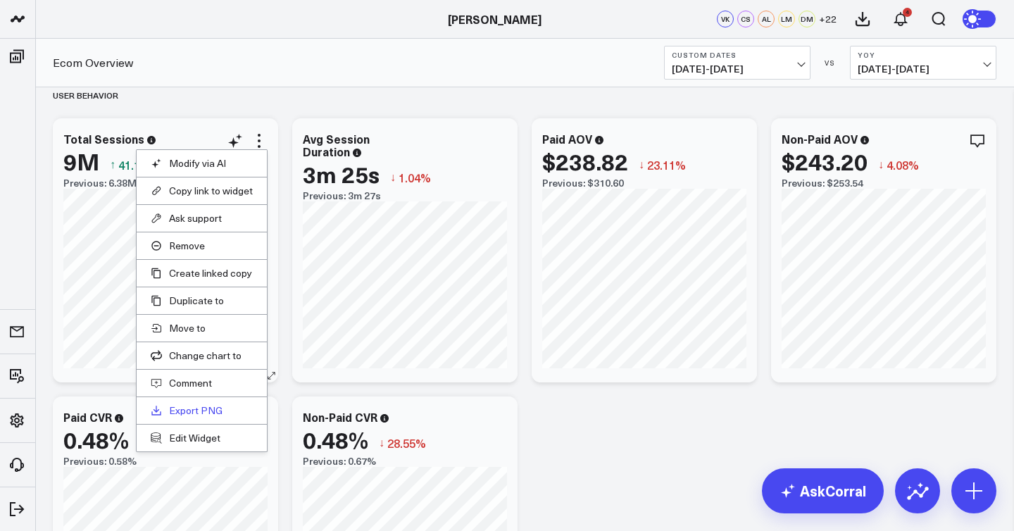
click at [215, 411] on link "Export PNG" at bounding box center [202, 410] width 102 height 13
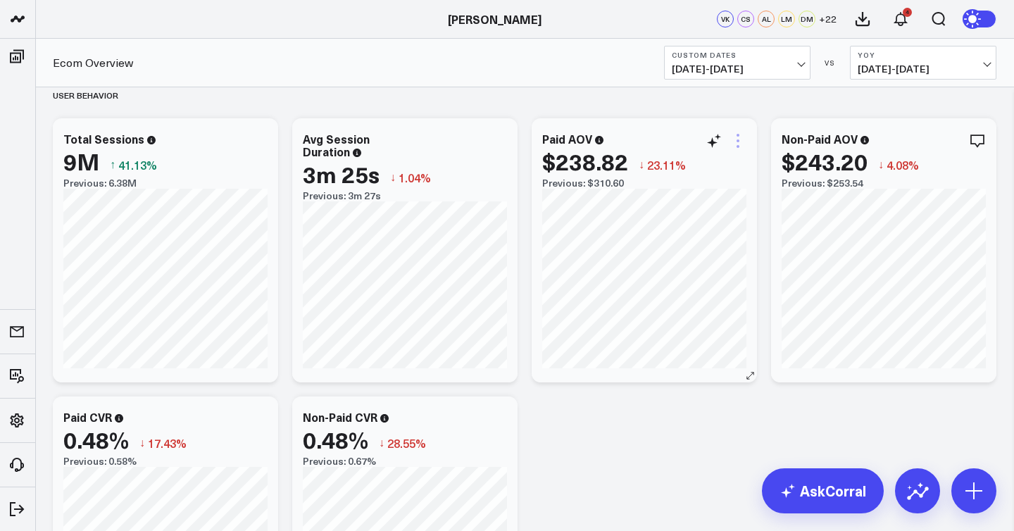
click at [741, 146] on icon at bounding box center [737, 140] width 17 height 17
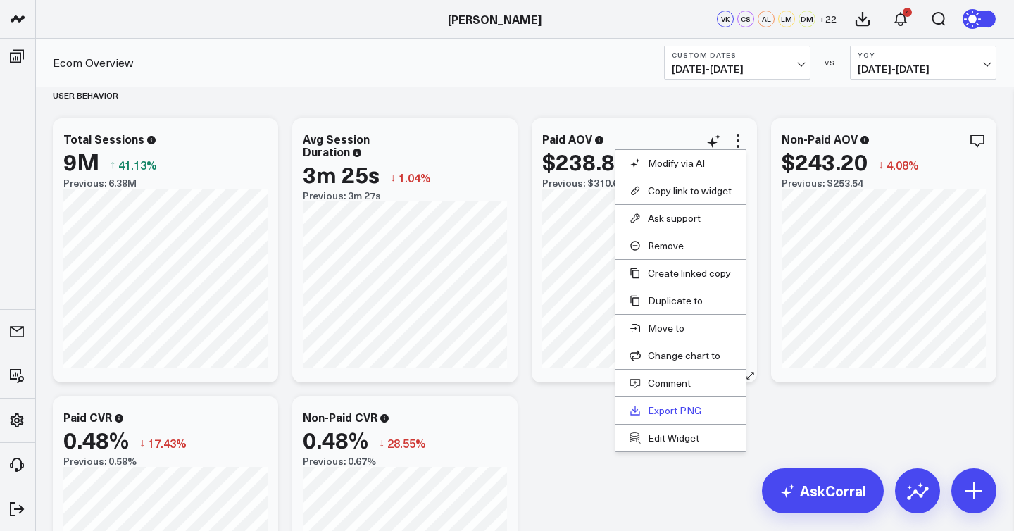
click at [687, 406] on link "Export PNG" at bounding box center [680, 410] width 102 height 13
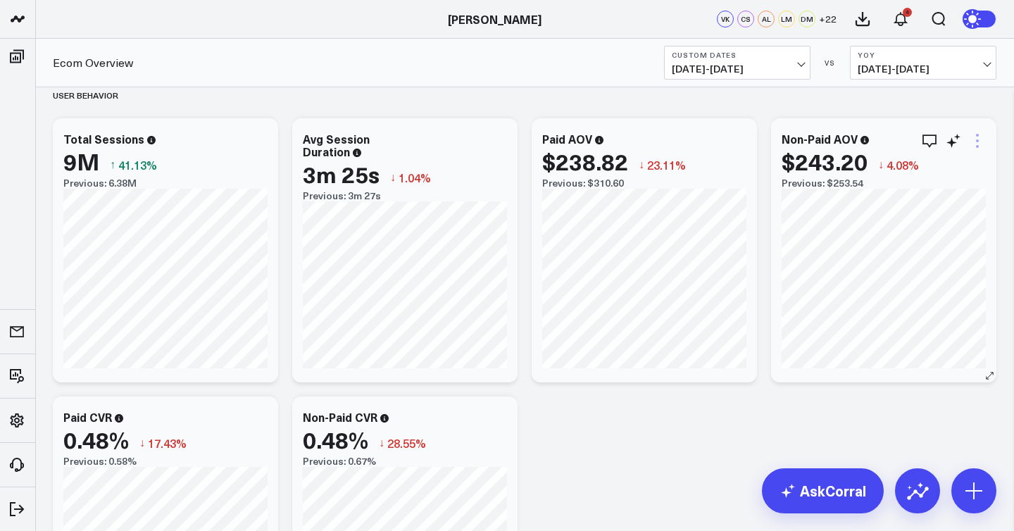
click at [981, 146] on icon at bounding box center [977, 140] width 17 height 17
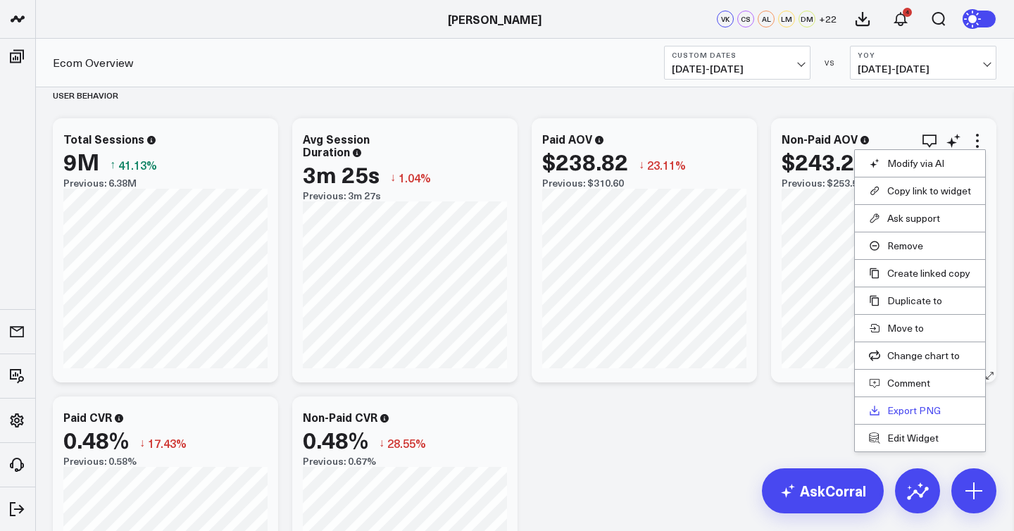
click at [908, 404] on link "Export PNG" at bounding box center [920, 410] width 102 height 13
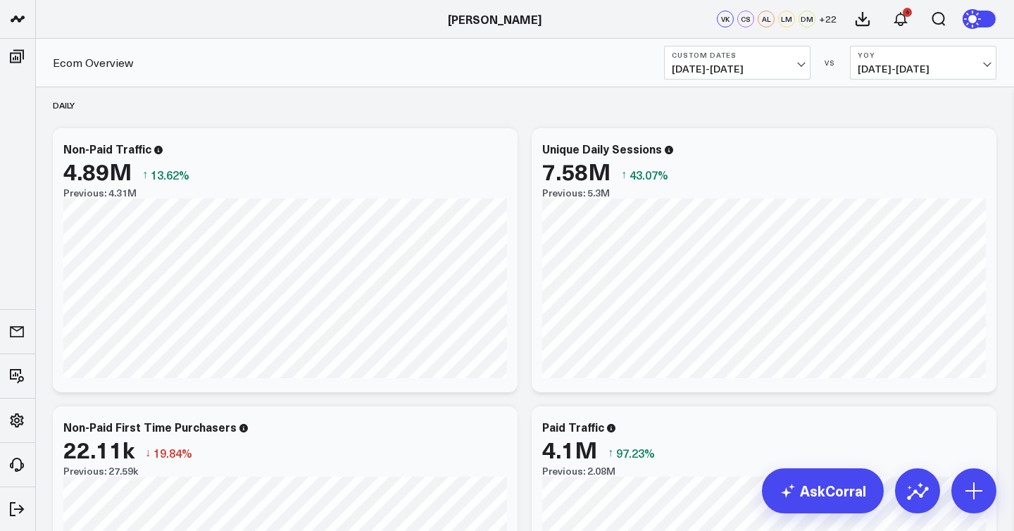
scroll to position [889, 0]
click at [500, 152] on icon at bounding box center [498, 151] width 17 height 17
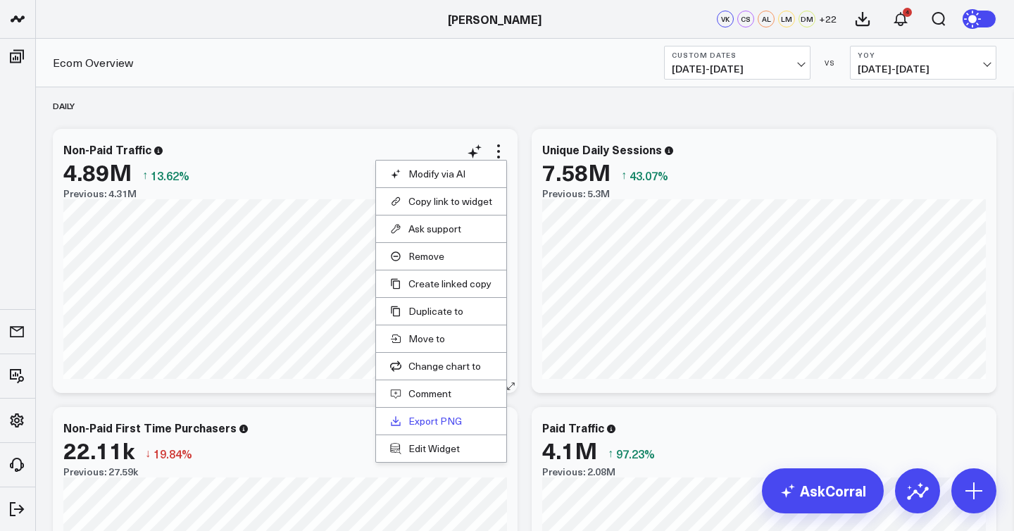
click at [446, 422] on link "Export PNG" at bounding box center [441, 421] width 102 height 13
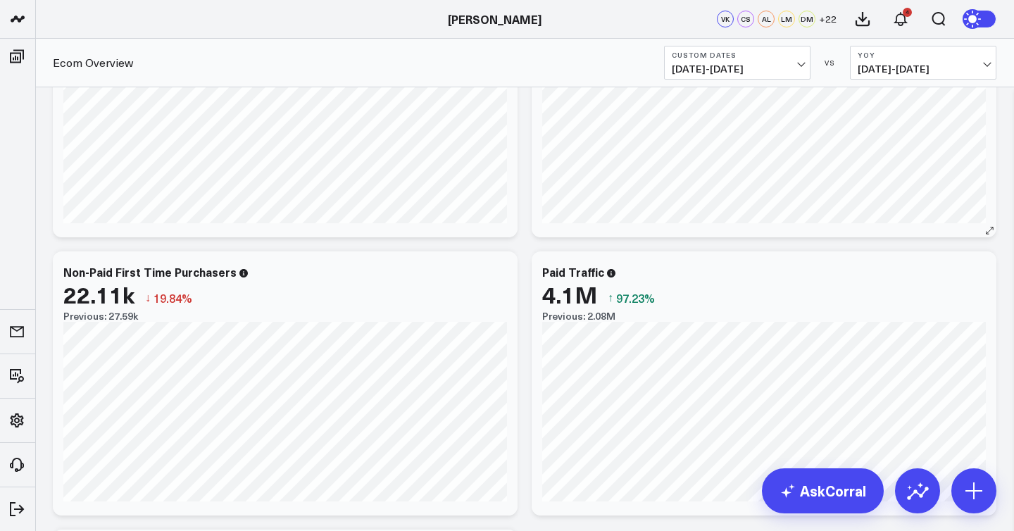
scroll to position [1057, 0]
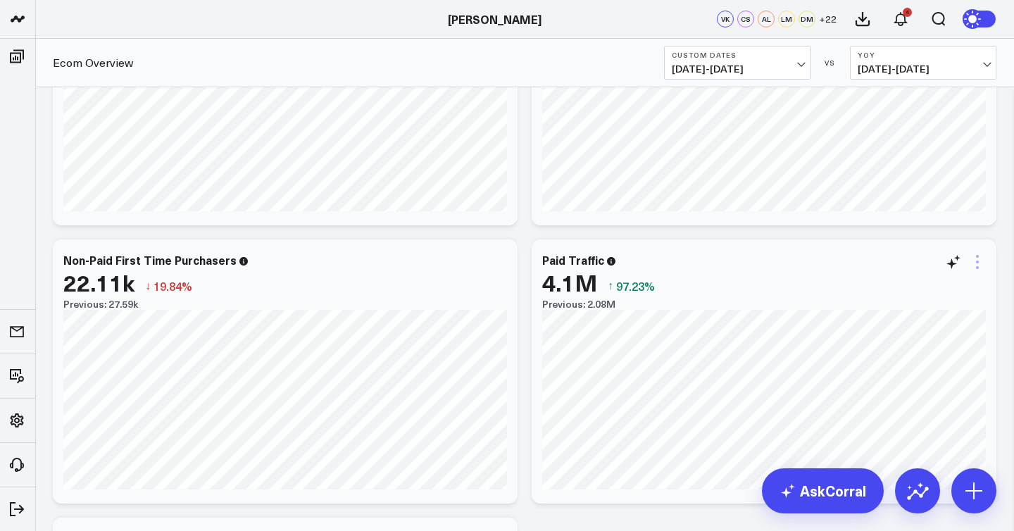
click at [979, 265] on icon at bounding box center [977, 261] width 17 height 17
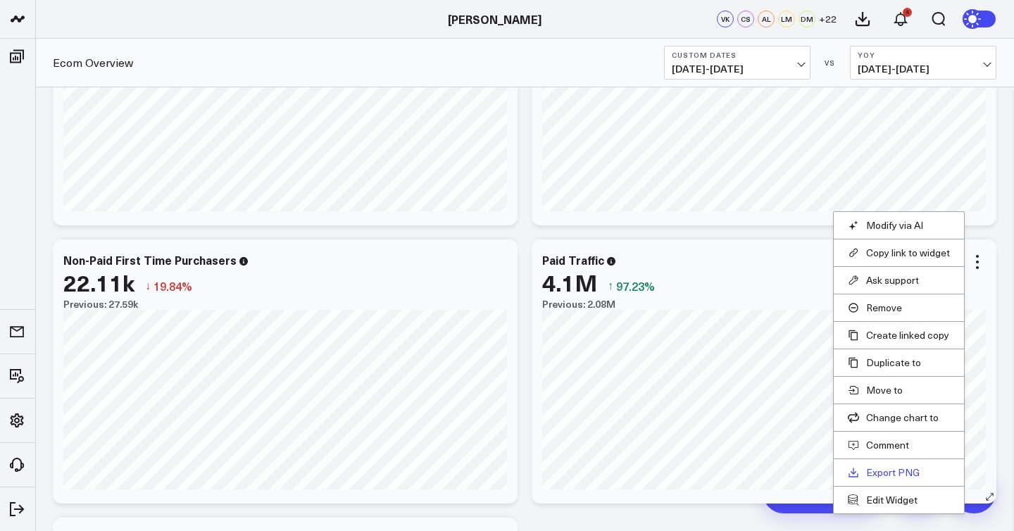
click at [872, 471] on link "Export PNG" at bounding box center [899, 472] width 102 height 13
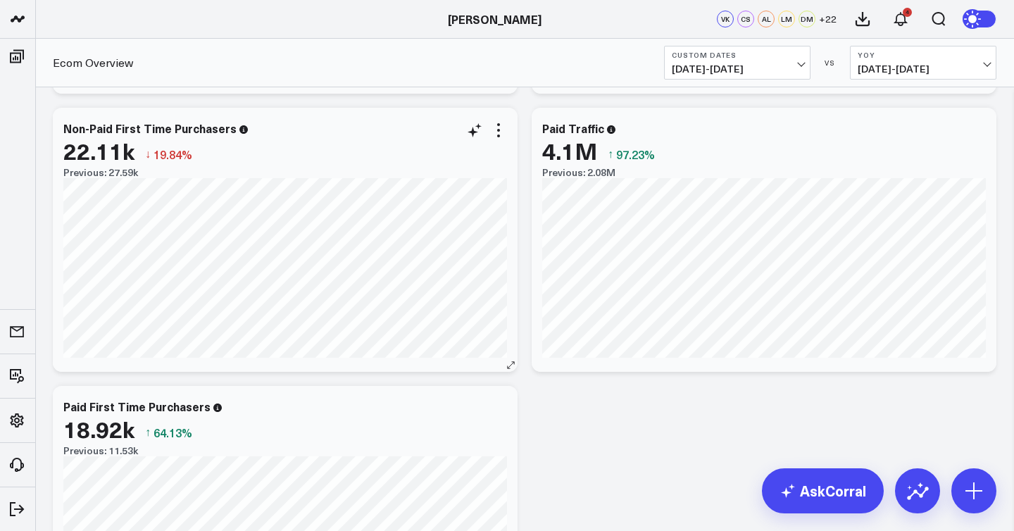
scroll to position [1189, 0]
click at [497, 133] on icon at bounding box center [498, 129] width 17 height 17
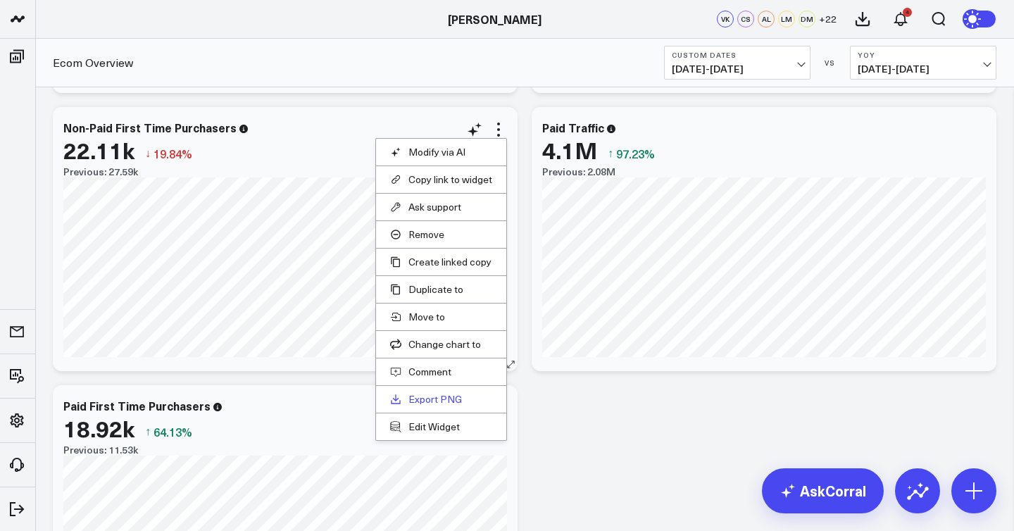
click at [441, 397] on link "Export PNG" at bounding box center [441, 399] width 102 height 13
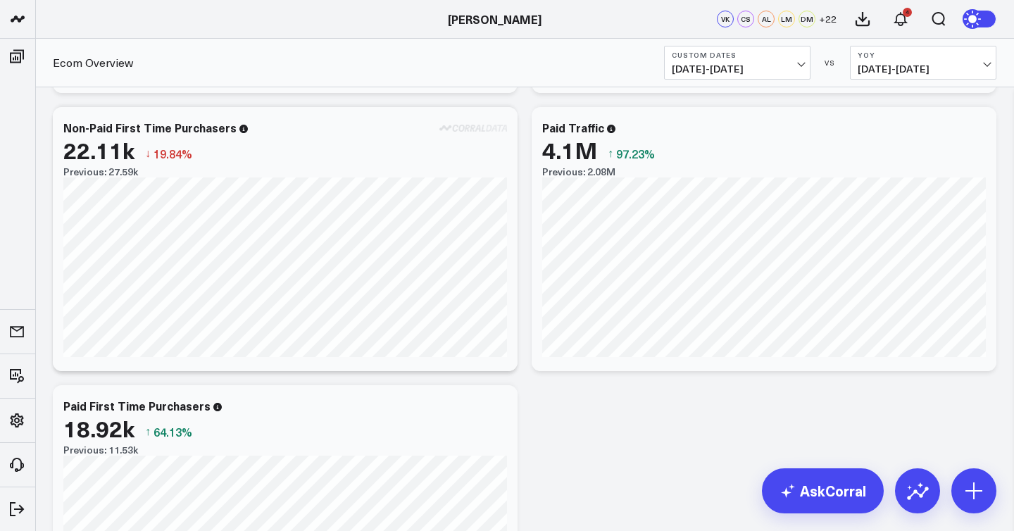
scroll to position [0, 0]
click at [503, 408] on icon at bounding box center [498, 407] width 17 height 17
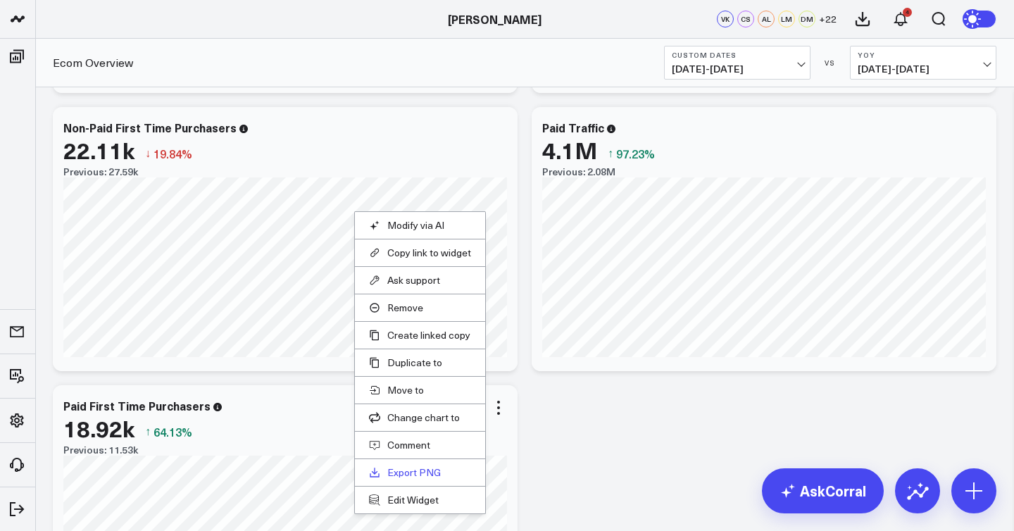
click at [442, 475] on link "Export PNG" at bounding box center [420, 472] width 102 height 13
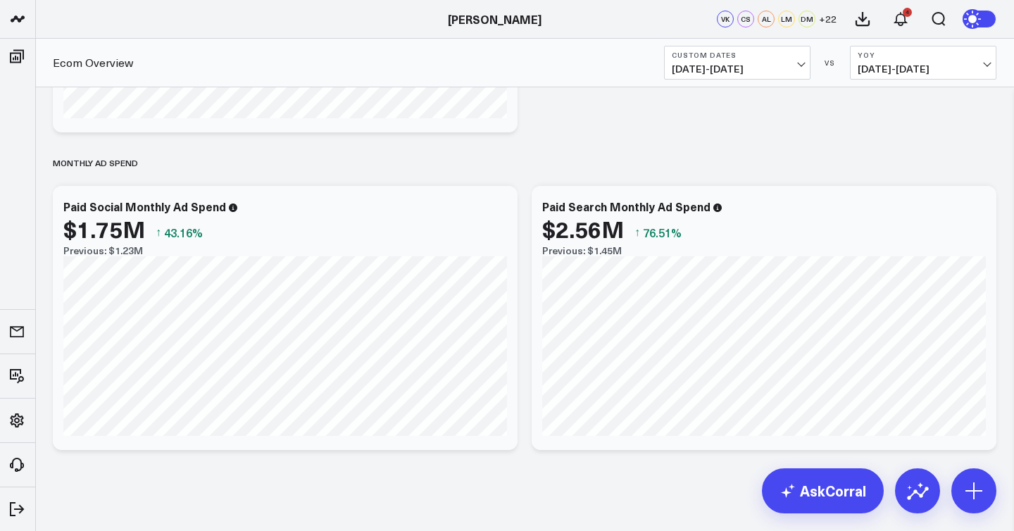
scroll to position [1700, 0]
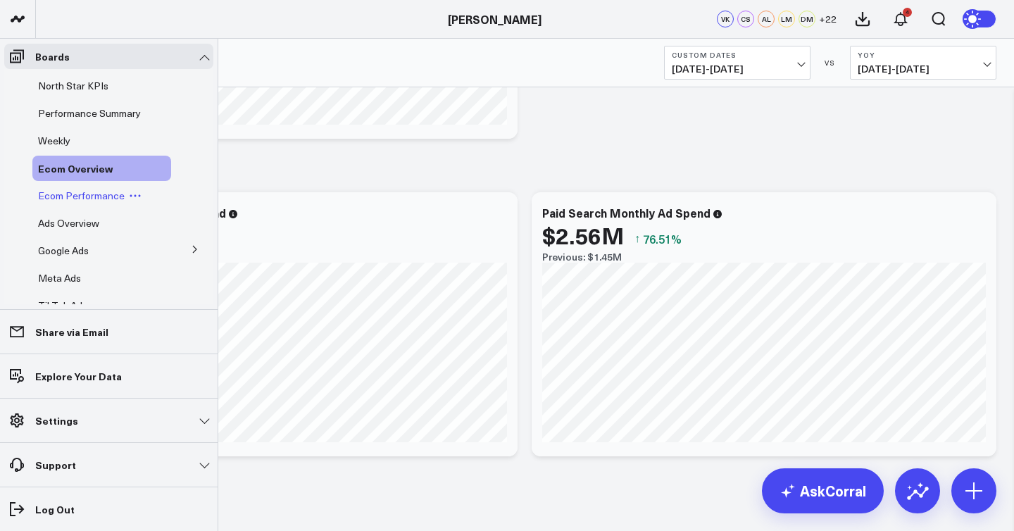
click at [106, 193] on span "Ecom Performance" at bounding box center [81, 195] width 87 height 13
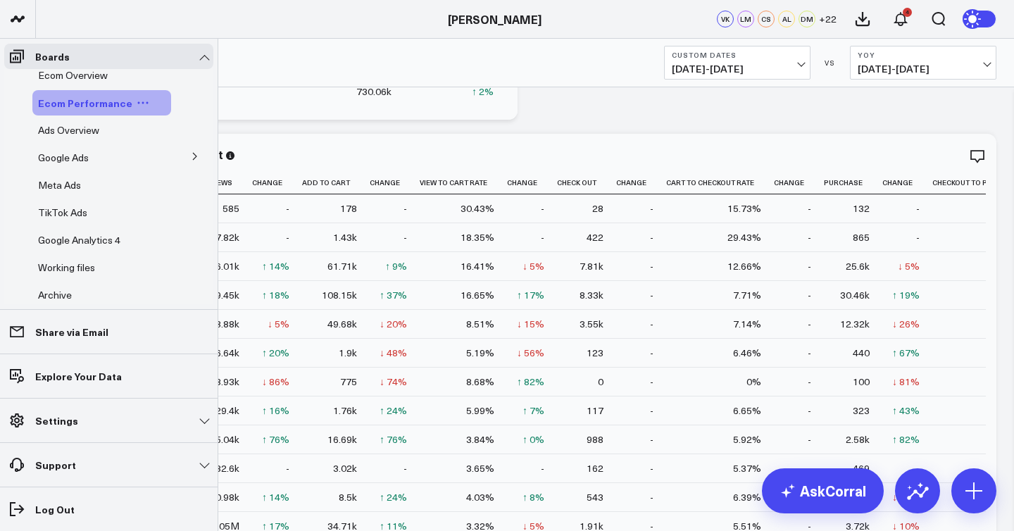
scroll to position [92, 0]
click at [77, 130] on span "Ads Overview" at bounding box center [68, 130] width 61 height 13
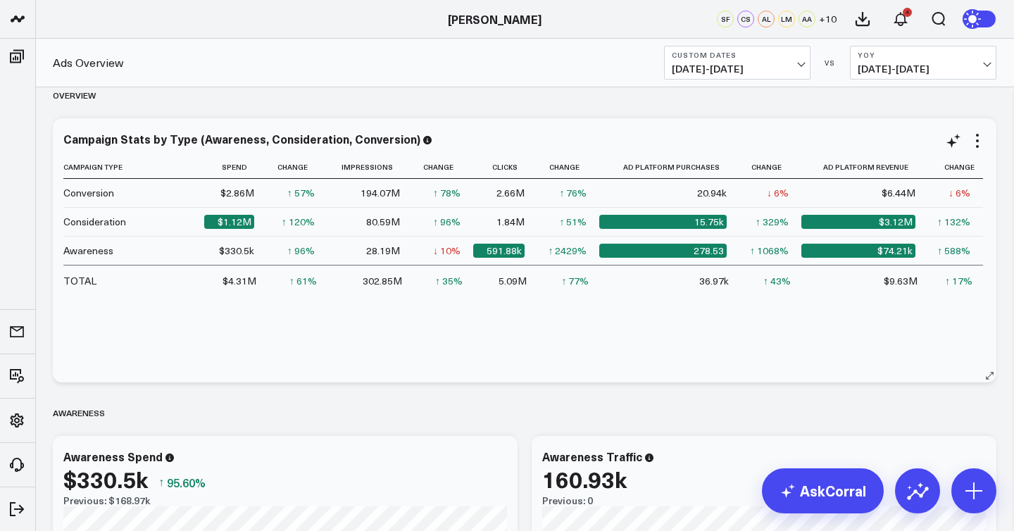
scroll to position [10, 0]
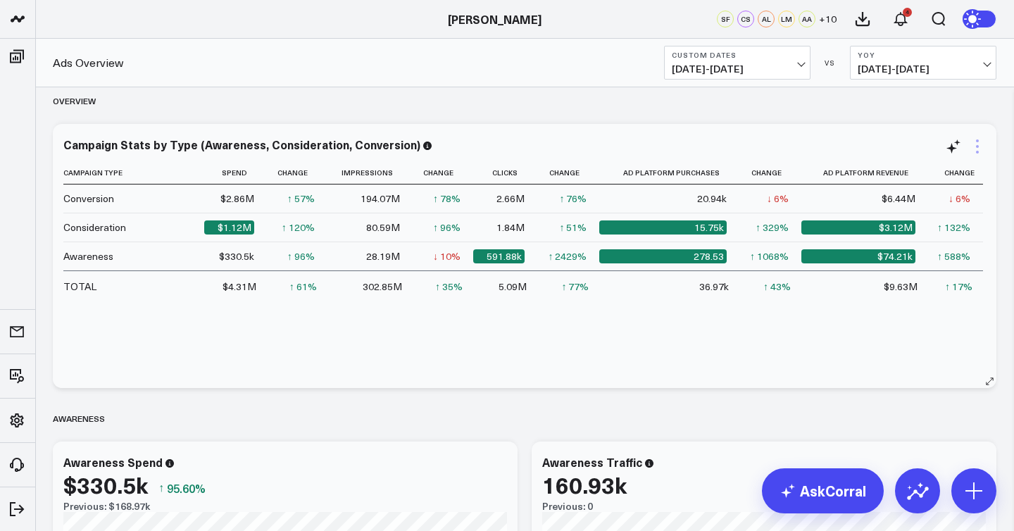
click at [976, 146] on icon at bounding box center [977, 146] width 3 height 3
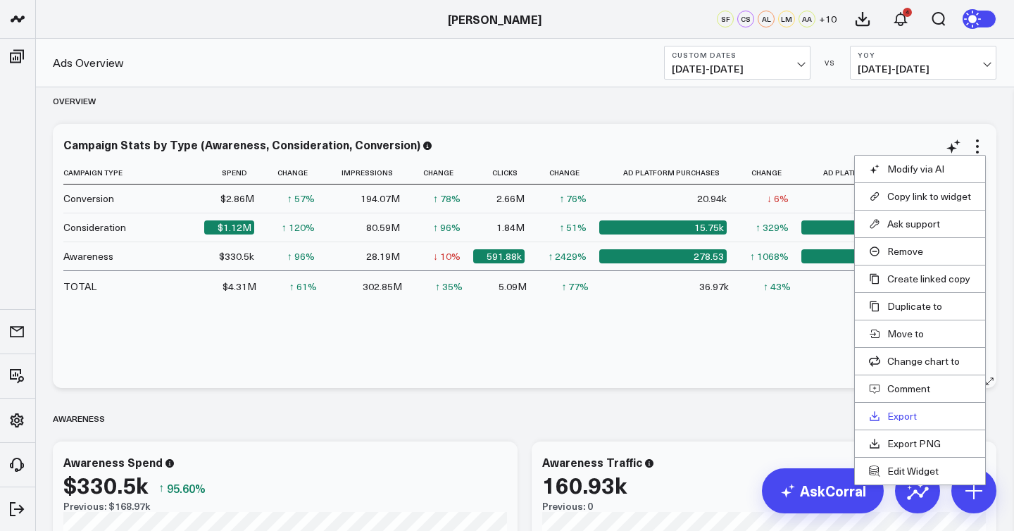
click at [906, 415] on link "Export" at bounding box center [920, 416] width 102 height 13
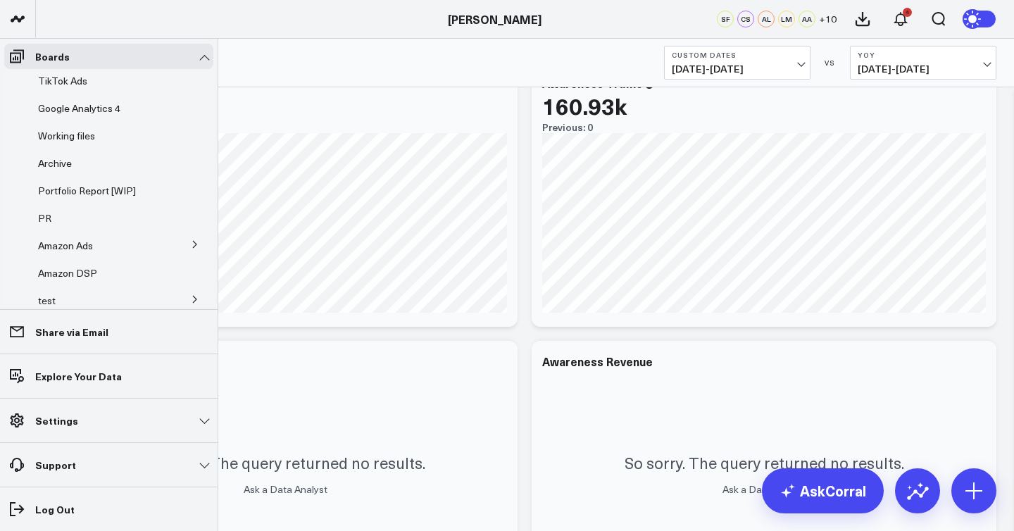
scroll to position [233, 0]
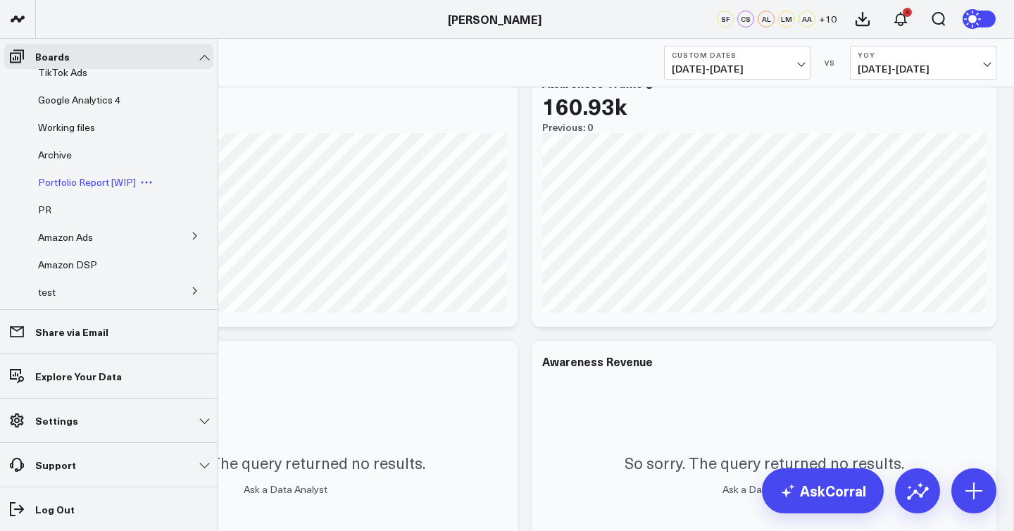
click at [106, 182] on span "Portfolio Report [WIP]" at bounding box center [87, 181] width 98 height 13
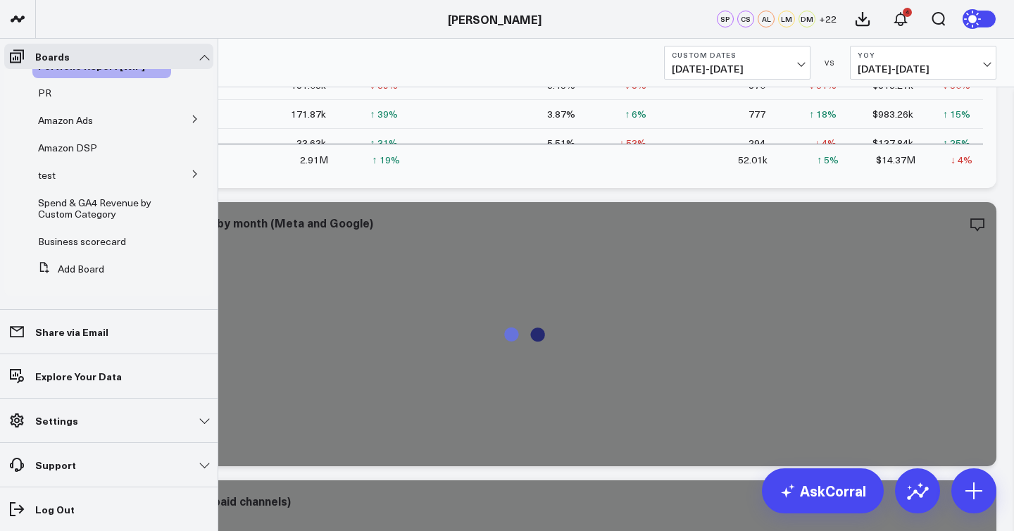
scroll to position [349, 0]
click at [106, 248] on span "Business scorecard" at bounding box center [82, 241] width 88 height 13
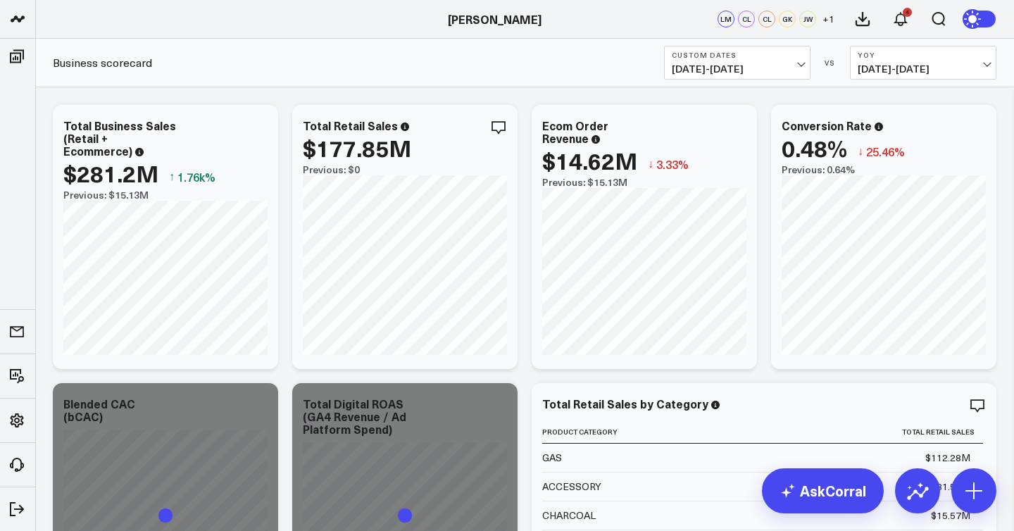
click at [732, 76] on button "Custom Dates 05/01/25 - 07/31/25" at bounding box center [737, 63] width 146 height 34
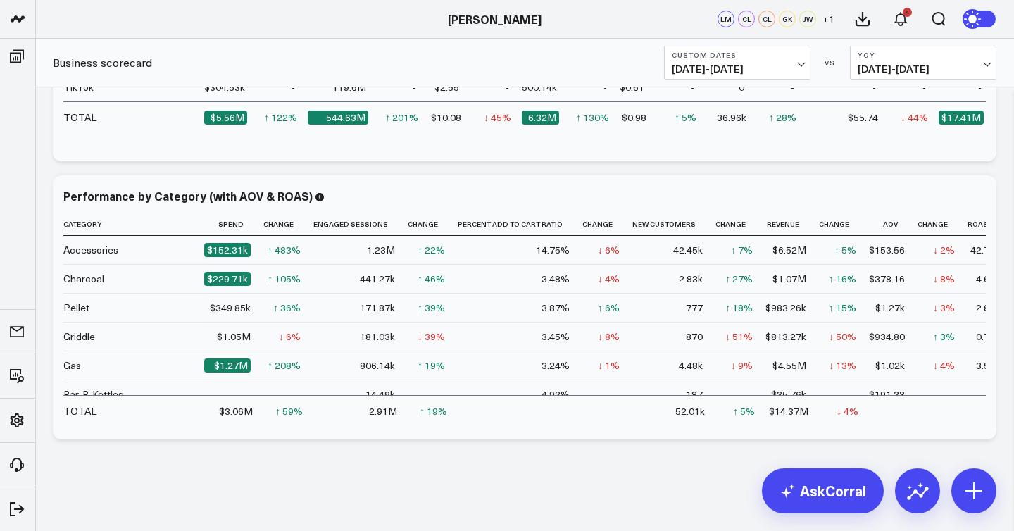
scroll to position [1317, 0]
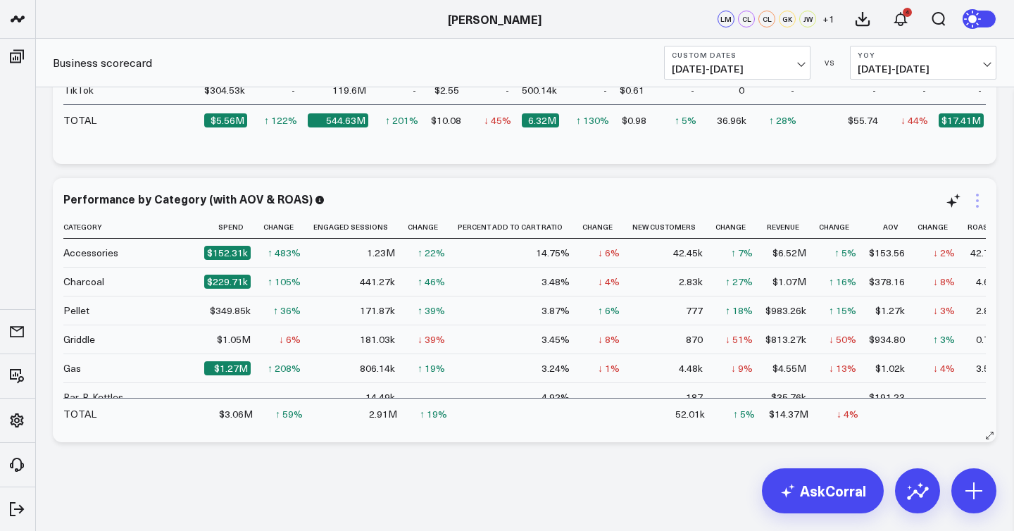
click at [981, 206] on icon at bounding box center [977, 200] width 17 height 17
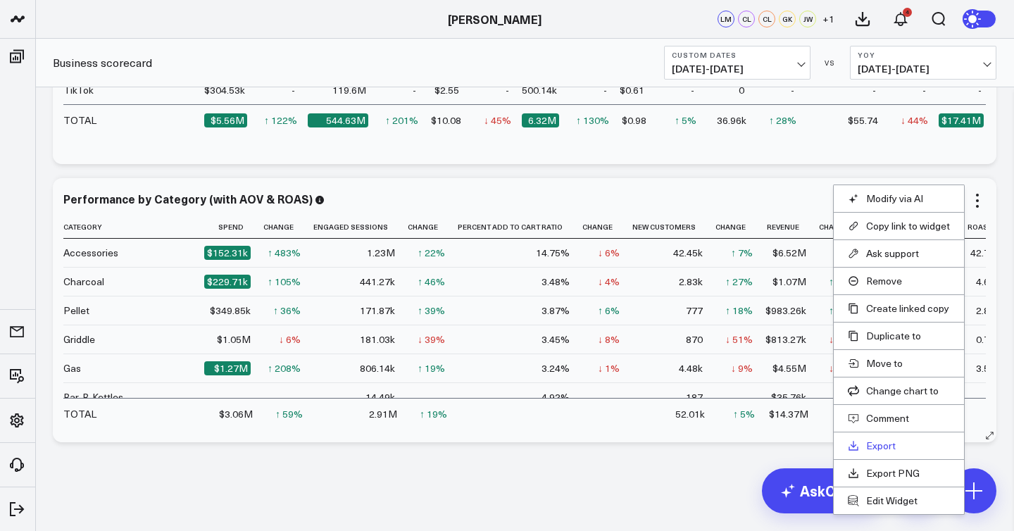
click at [888, 442] on link "Export" at bounding box center [899, 445] width 102 height 13
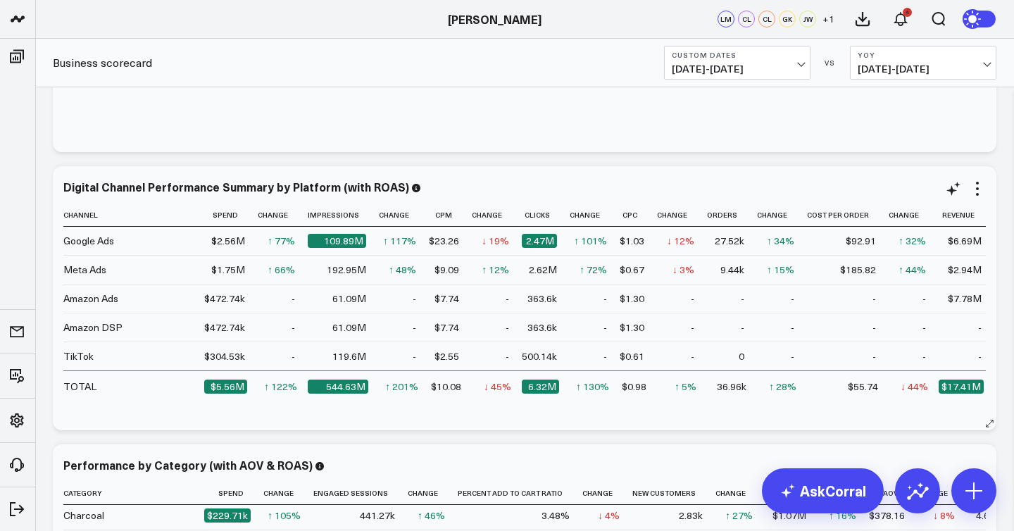
scroll to position [1052, 0]
click at [981, 189] on icon at bounding box center [977, 188] width 17 height 17
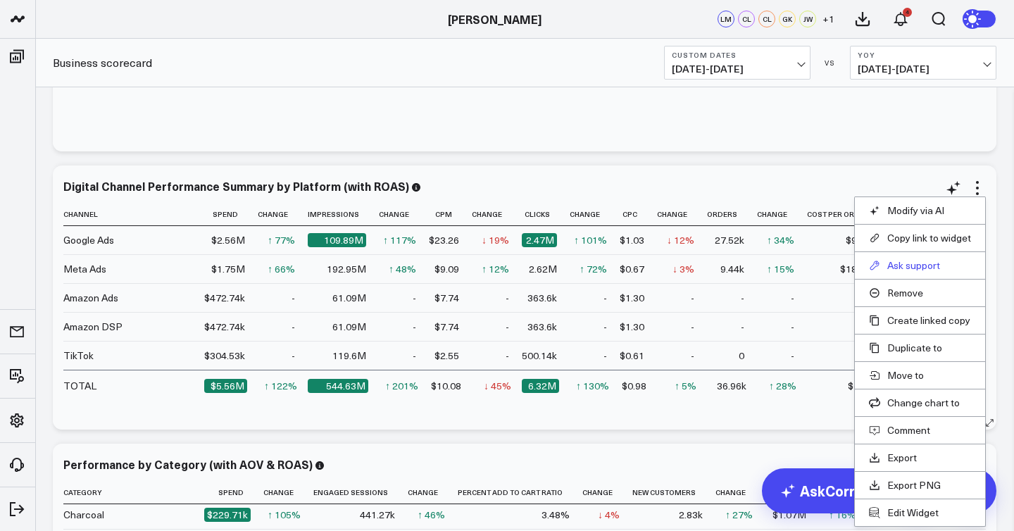
click at [929, 263] on button "Ask support" at bounding box center [920, 265] width 102 height 13
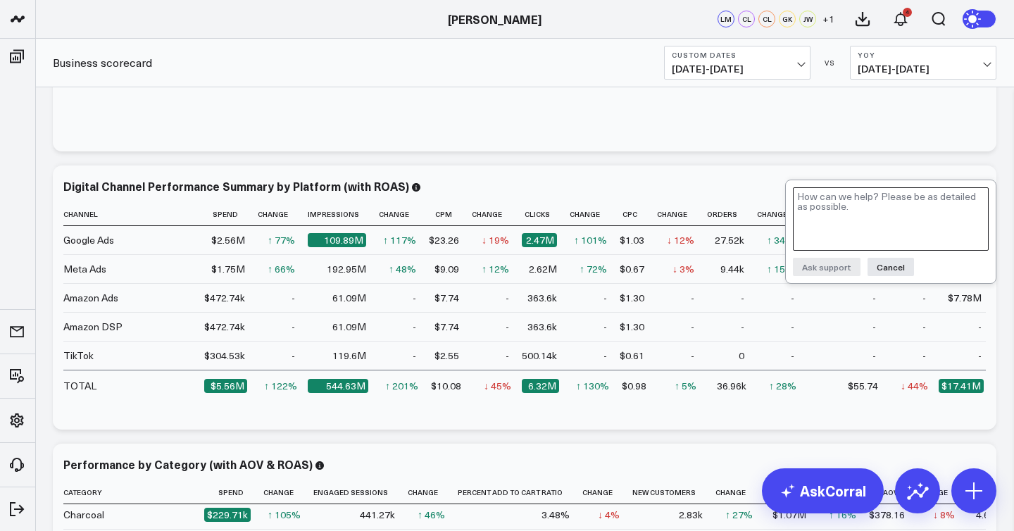
click at [902, 242] on textarea at bounding box center [891, 218] width 196 height 63
type textarea "@"
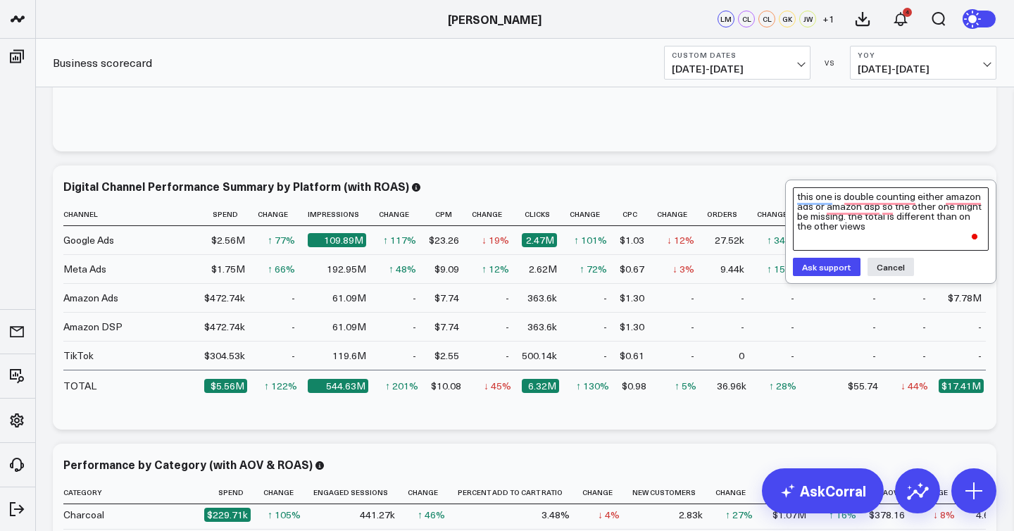
type textarea "this one is double counting either amazon ads or amazon dsp so the other one mi…"
click at [839, 259] on button "Ask support" at bounding box center [827, 267] width 68 height 18
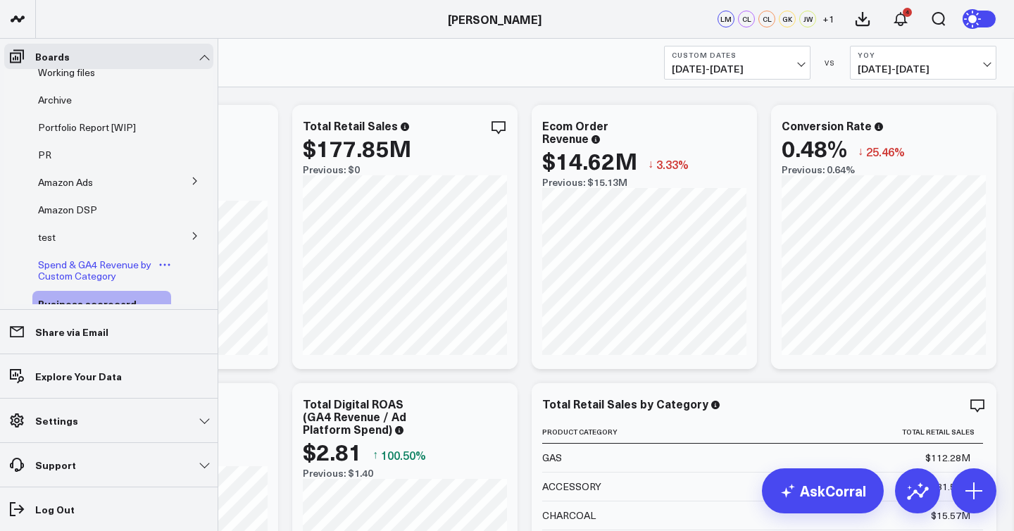
scroll to position [263, 0]
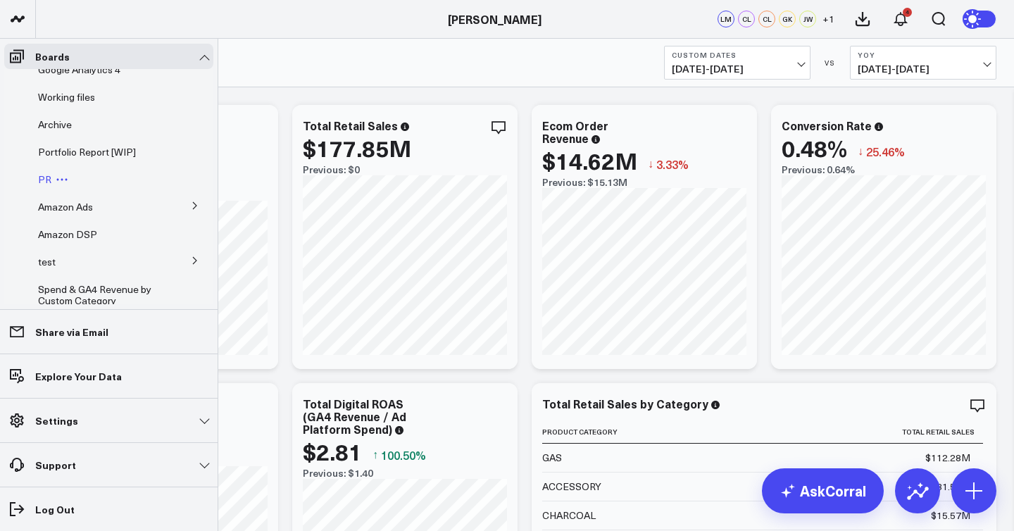
click at [48, 179] on span "PR" at bounding box center [44, 179] width 13 height 13
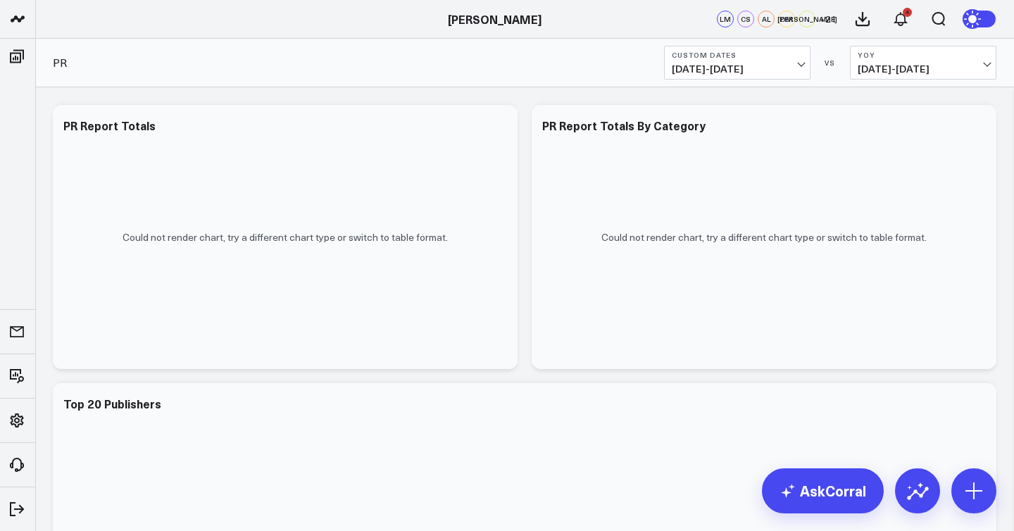
click at [756, 53] on b "Custom Dates" at bounding box center [737, 55] width 131 height 8
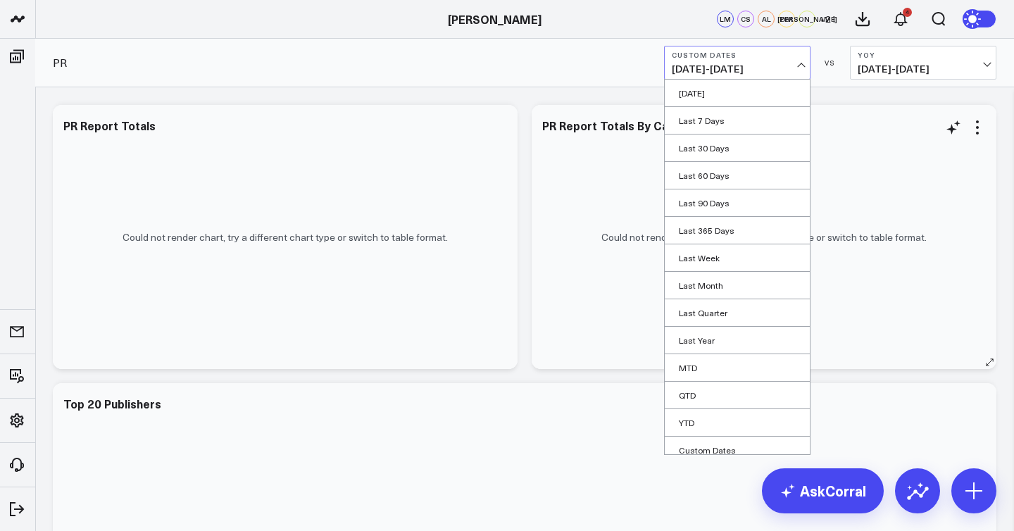
click at [712, 288] on link "Last Month" at bounding box center [737, 285] width 145 height 27
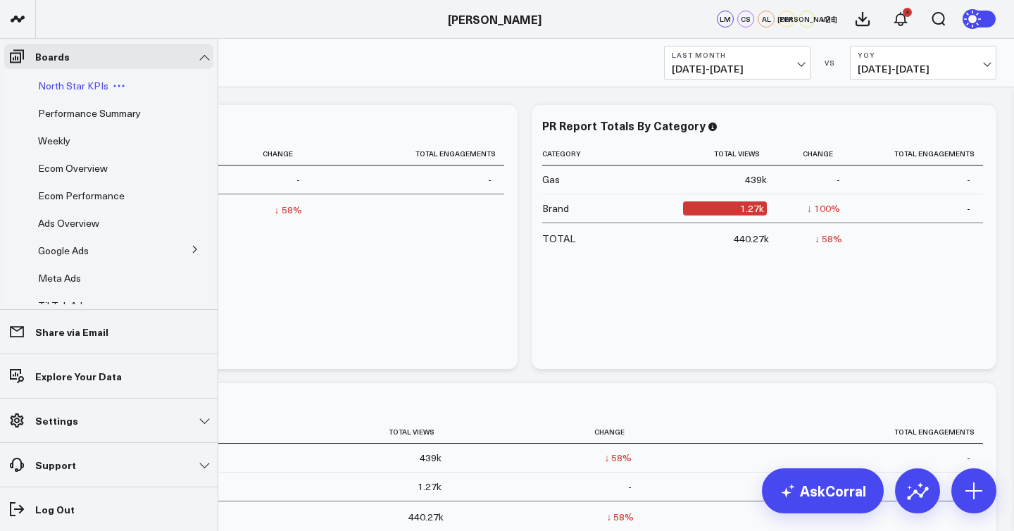
click at [75, 85] on span "North Star KPIs" at bounding box center [73, 85] width 70 height 13
